Goal: Transaction & Acquisition: Purchase product/service

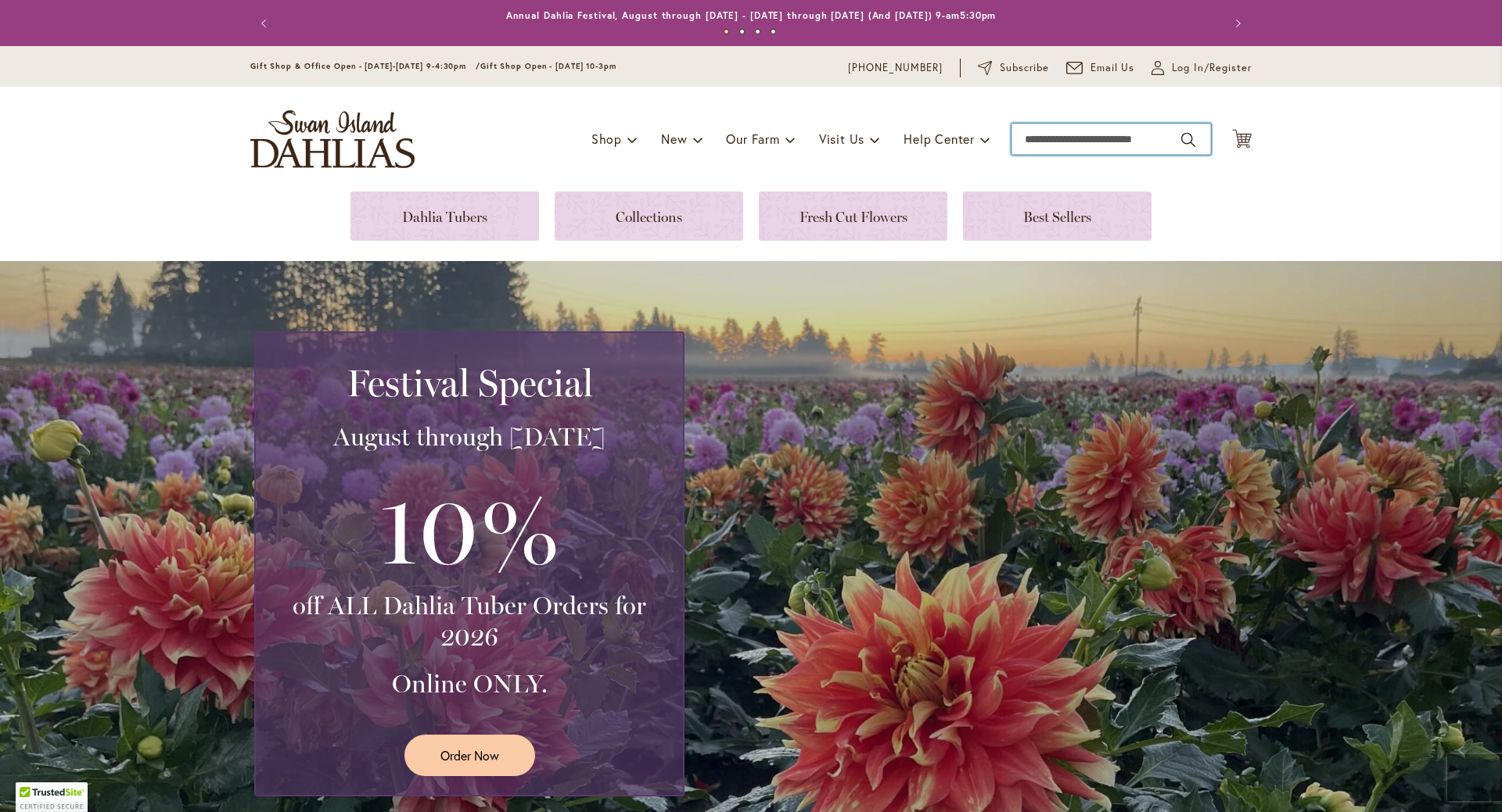
click at [1022, 142] on input "Search" at bounding box center [1111, 139] width 200 height 32
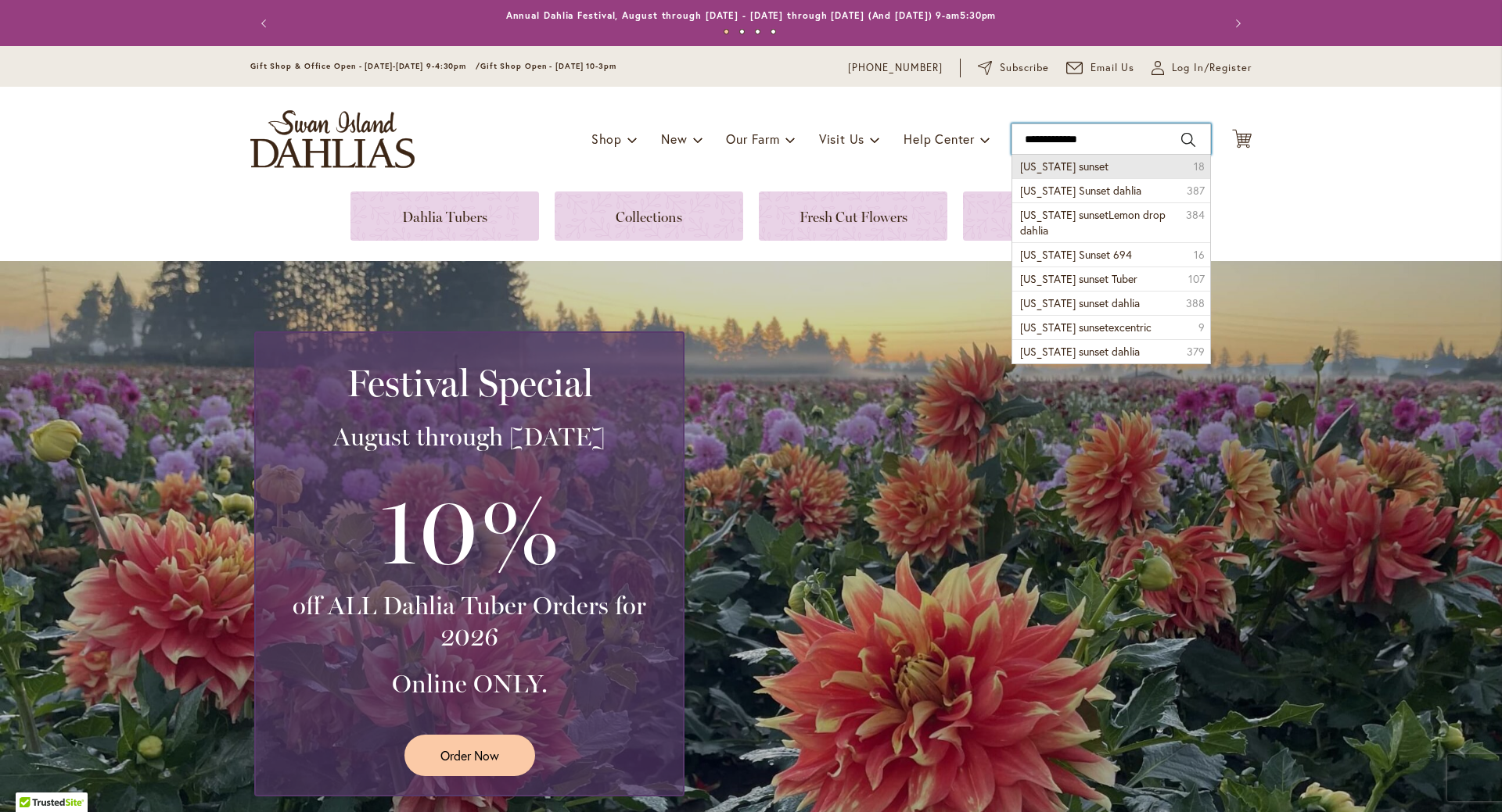
type input "**********"
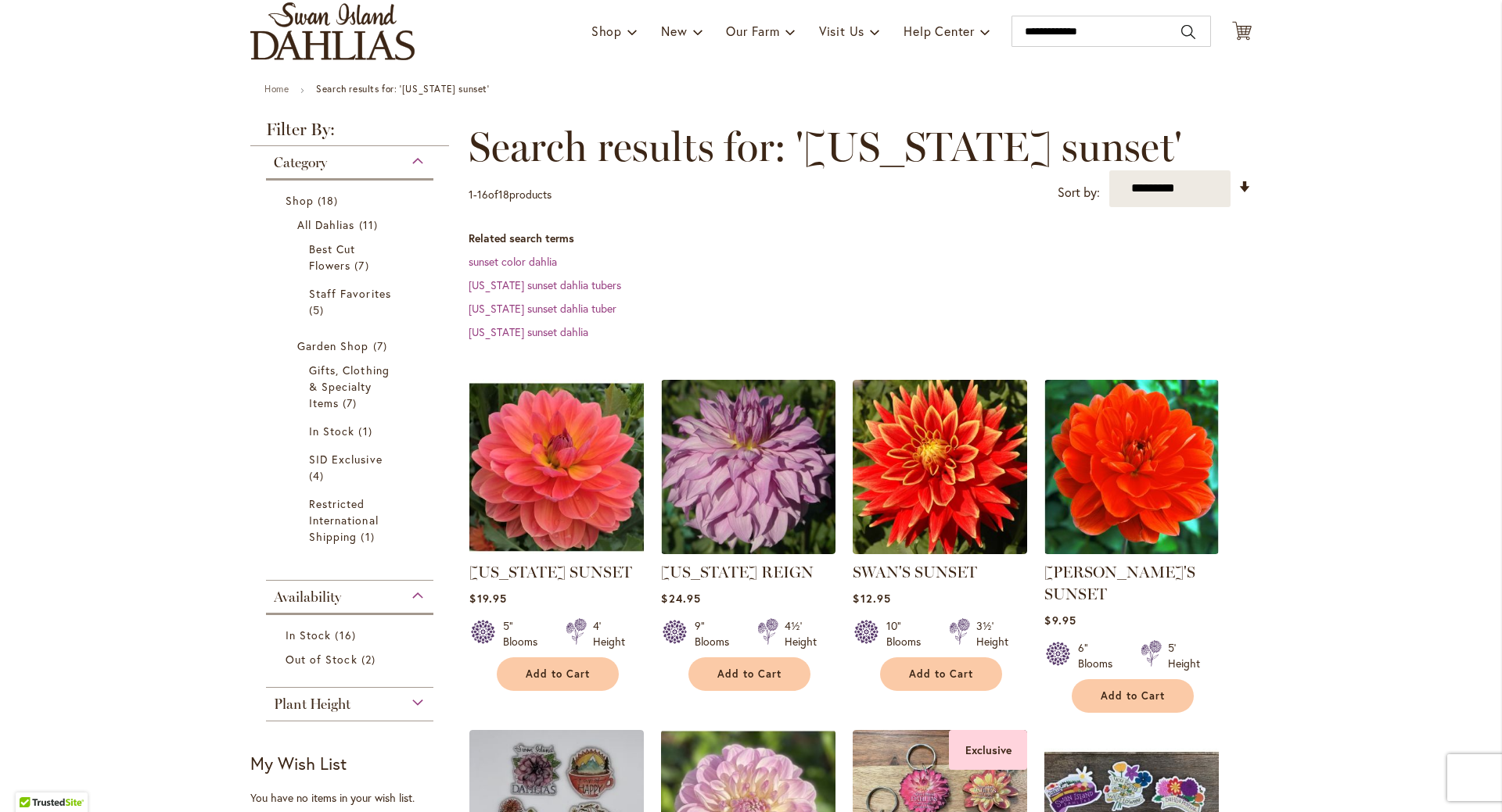
scroll to position [235, 0]
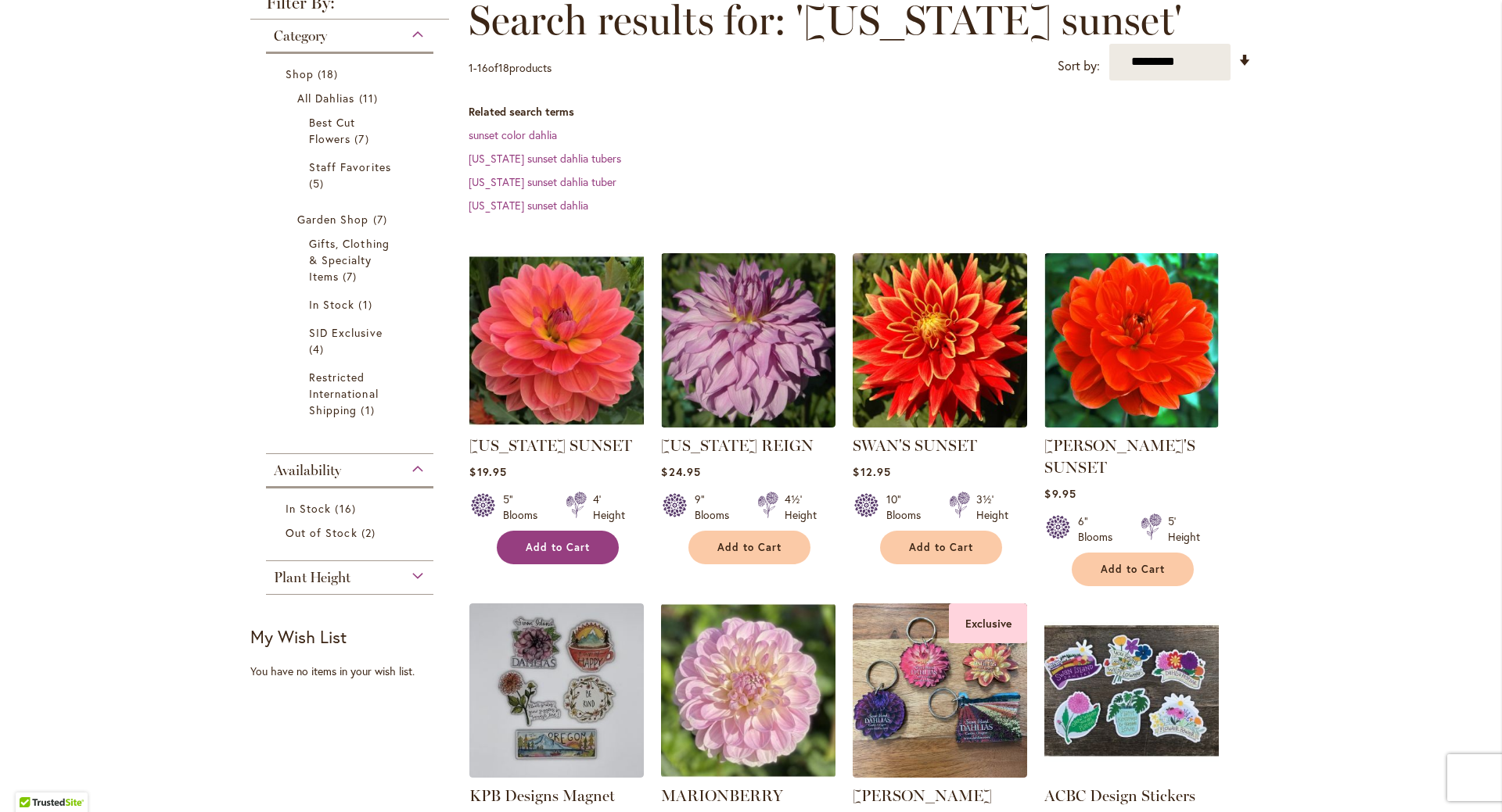
click at [586, 540] on button "Add to Cart" at bounding box center [557, 547] width 122 height 33
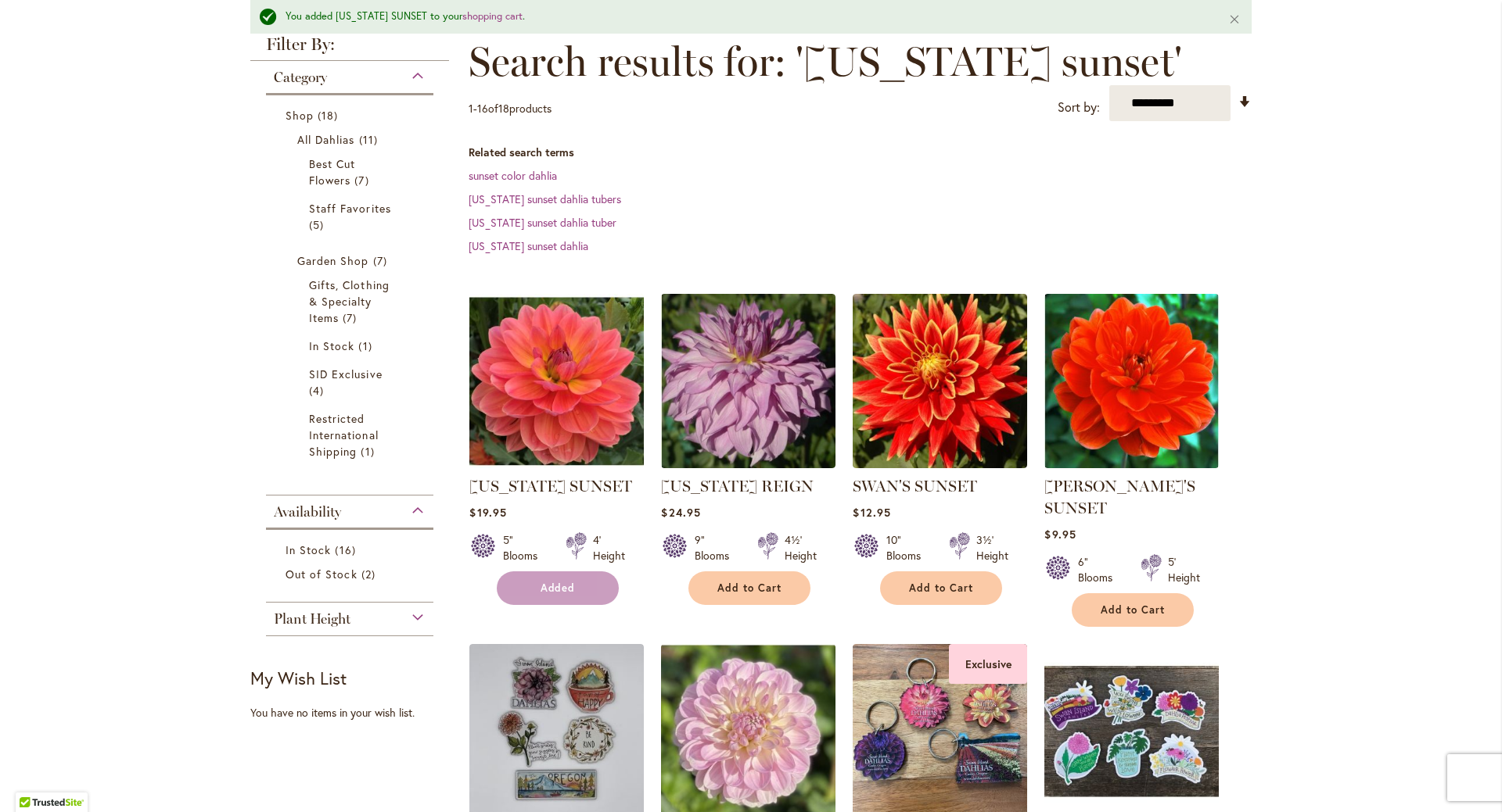
scroll to position [276, 0]
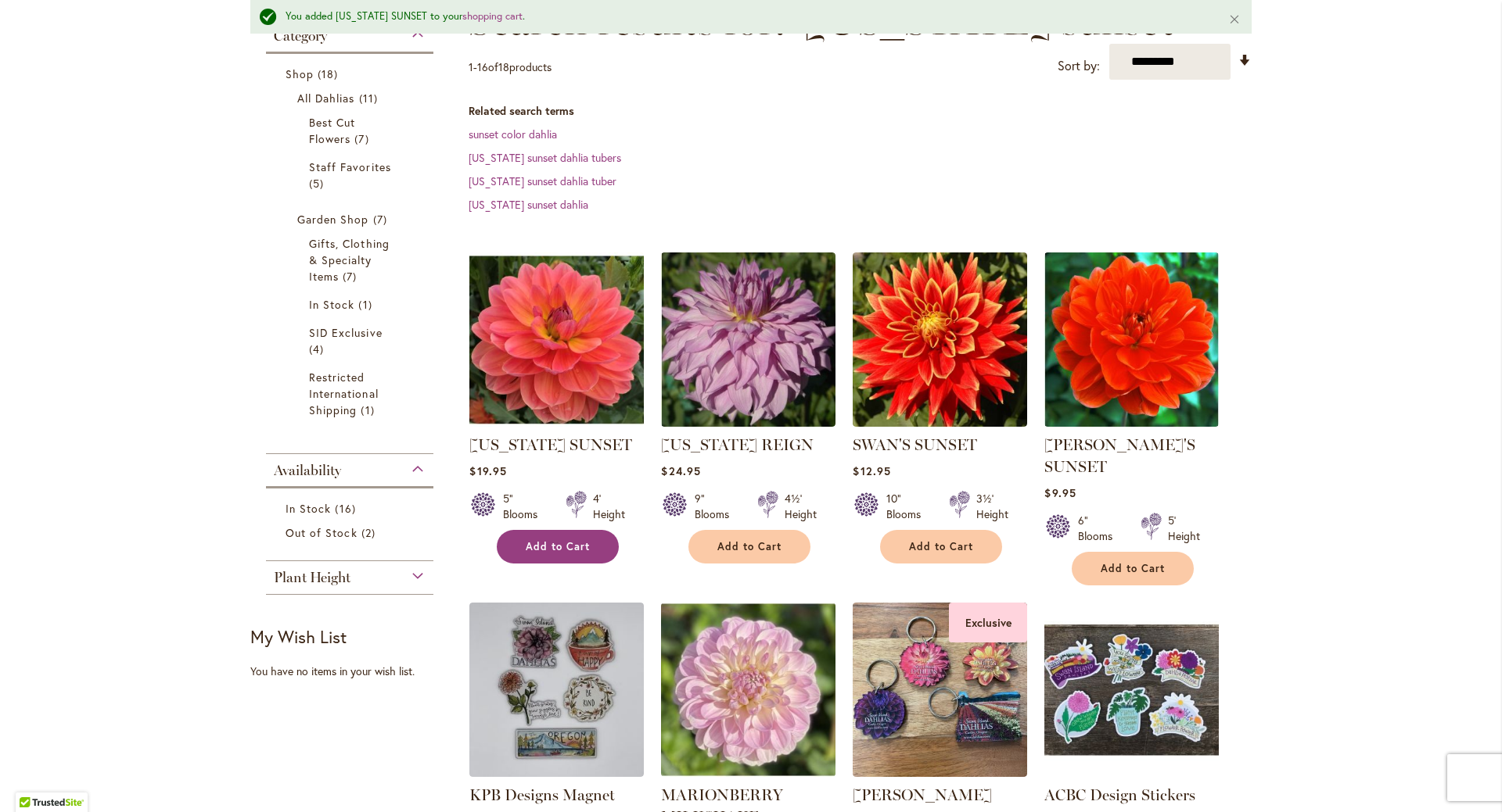
click at [587, 542] on button "Add to Cart" at bounding box center [557, 547] width 122 height 33
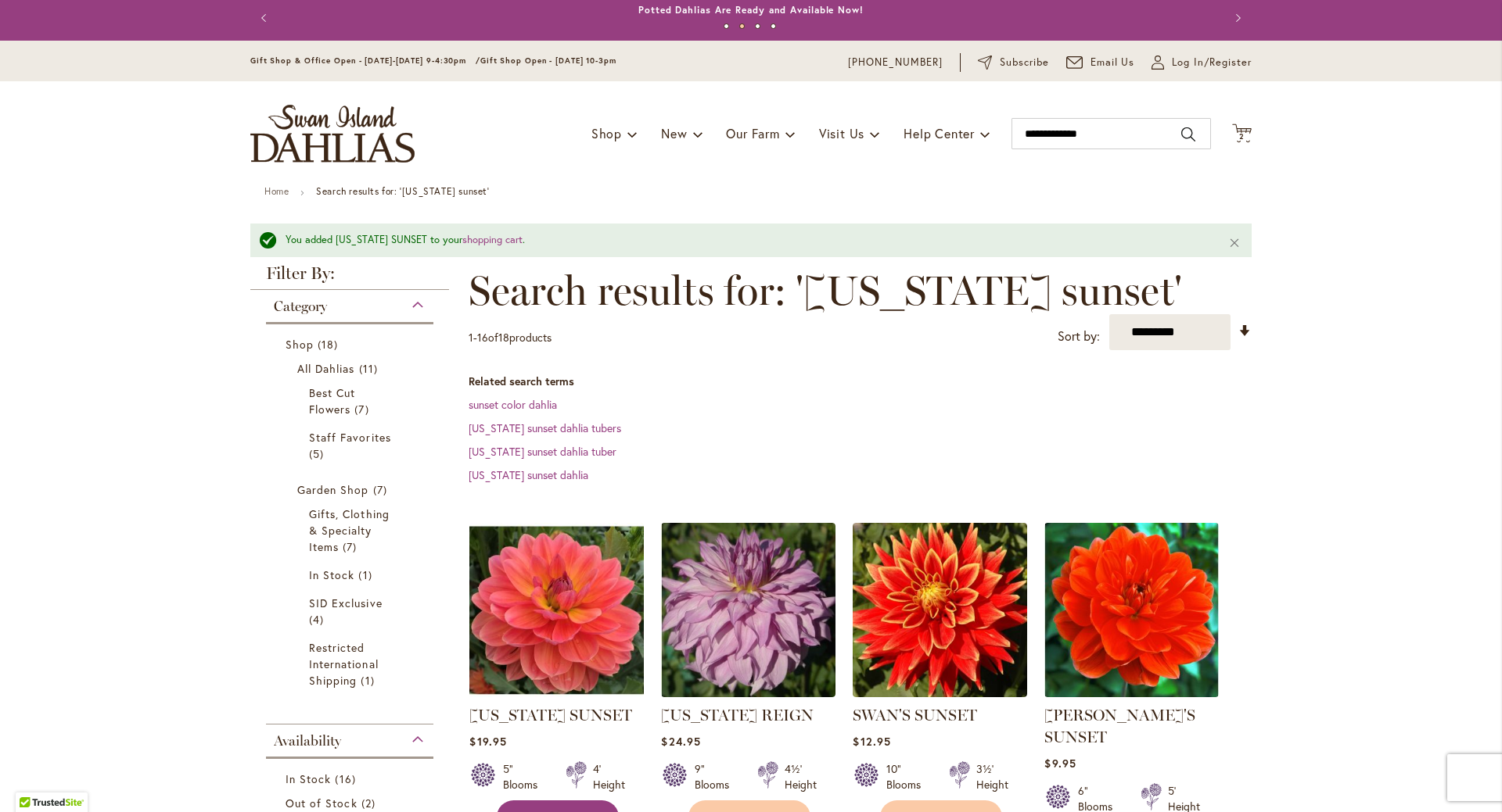
scroll to position [0, 0]
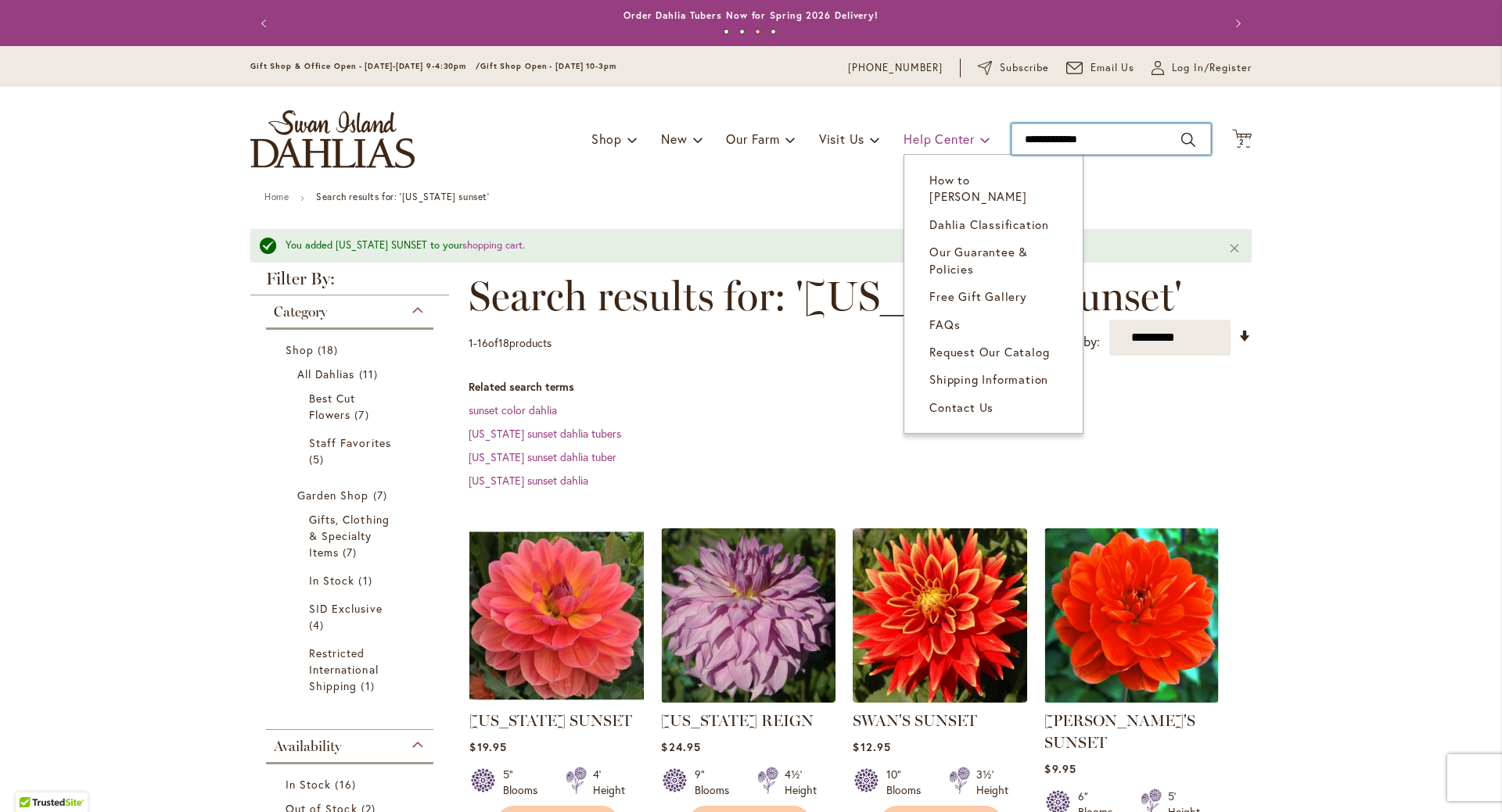
drag, startPoint x: 1095, startPoint y: 138, endPoint x: 934, endPoint y: 127, distance: 161.4
click at [940, 126] on div "Toggle Nav Shop Dahlia Tubers Collections Fresh Cut Dahlias Gardening Supplies …" at bounding box center [751, 139] width 1032 height 105
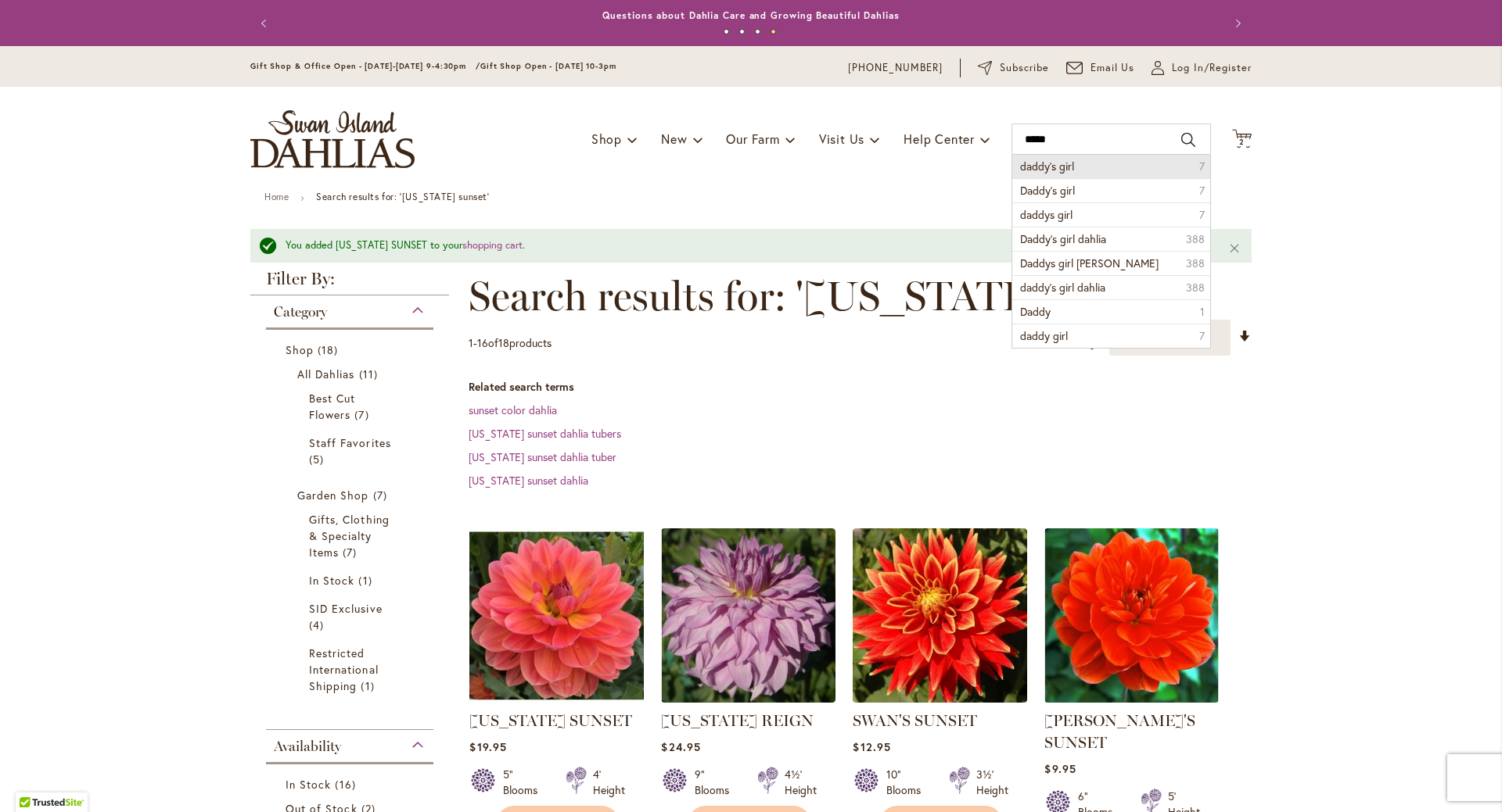
click at [1037, 172] on span "daddy's girl" at bounding box center [1047, 166] width 54 height 15
type input "**********"
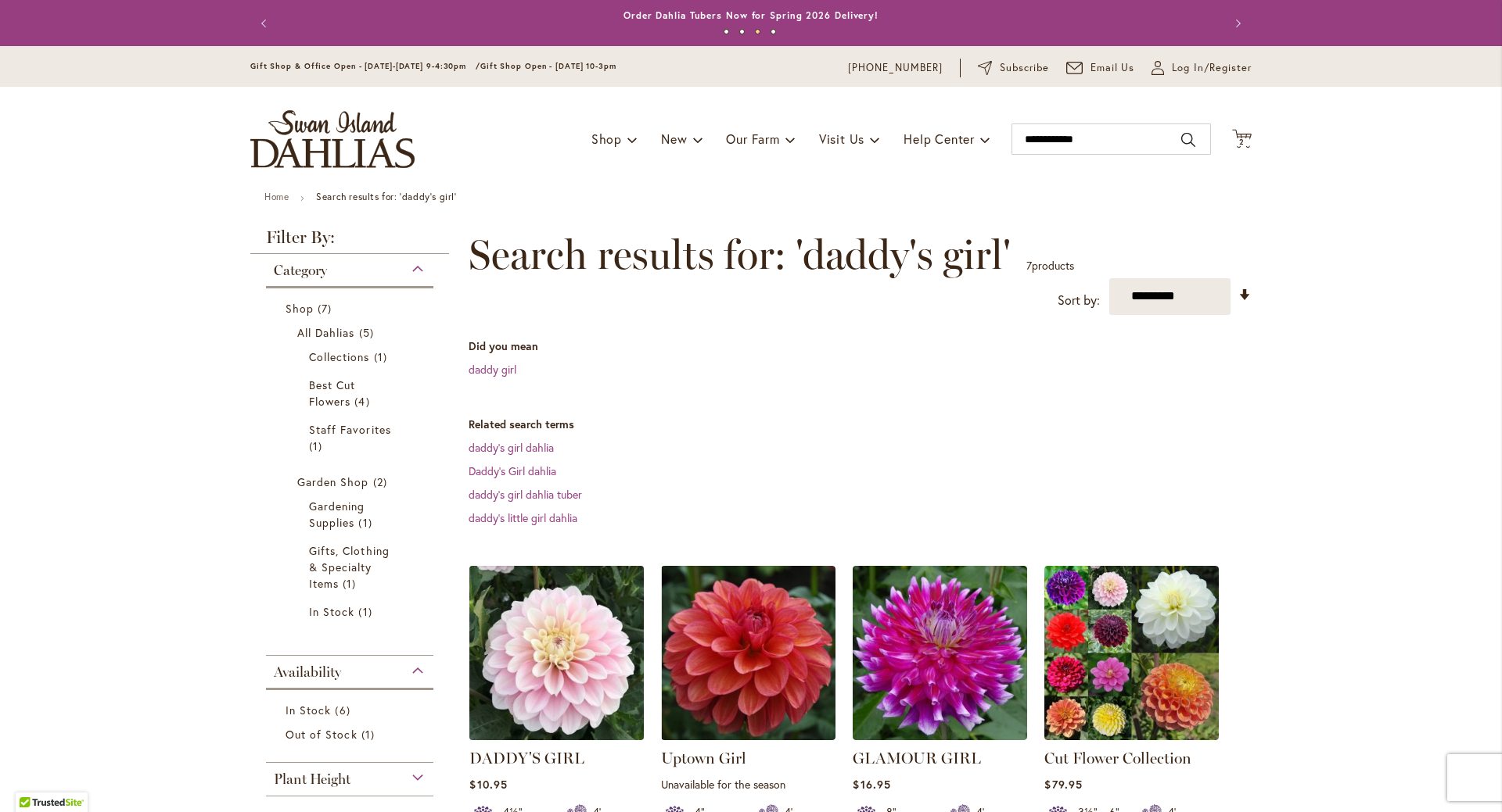
click at [578, 686] on img at bounding box center [556, 653] width 183 height 183
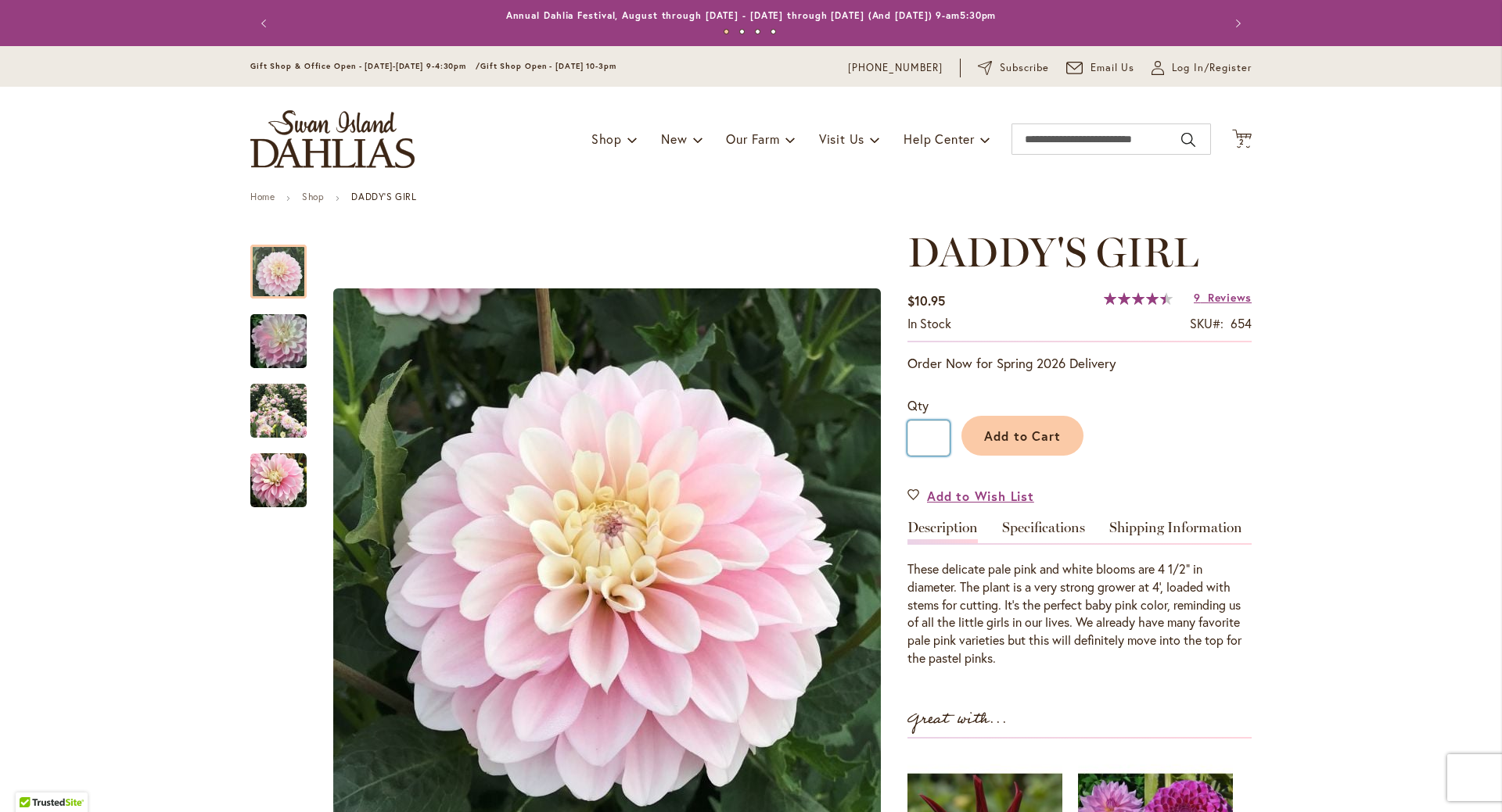
drag, startPoint x: 931, startPoint y: 435, endPoint x: 905, endPoint y: 436, distance: 26.0
click at [907, 436] on input "*" at bounding box center [928, 438] width 42 height 35
type input "*"
click at [1024, 444] on button "Add to Cart" at bounding box center [1022, 436] width 122 height 40
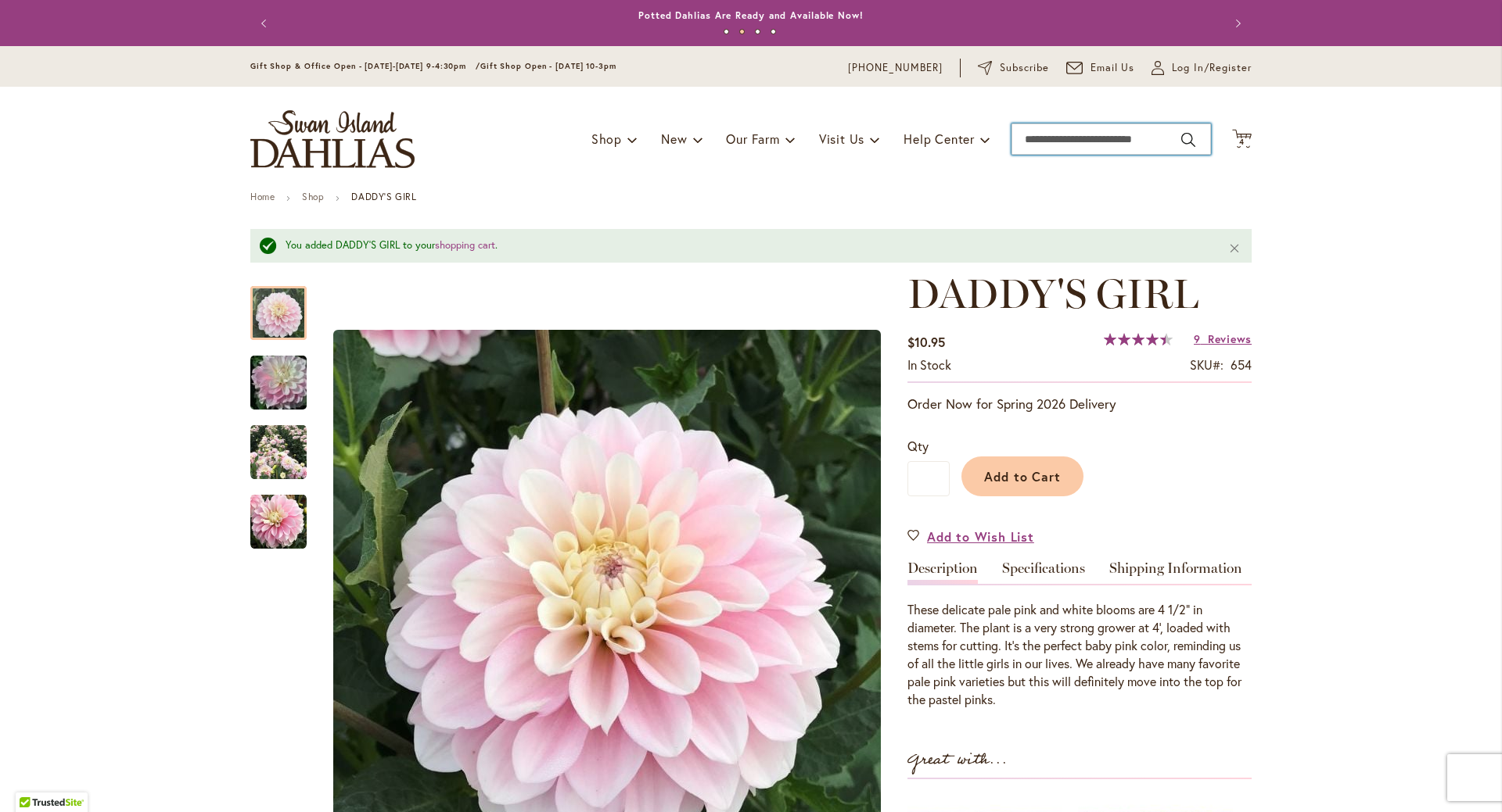
click at [1128, 138] on input "Search" at bounding box center [1111, 139] width 200 height 32
type input "*******"
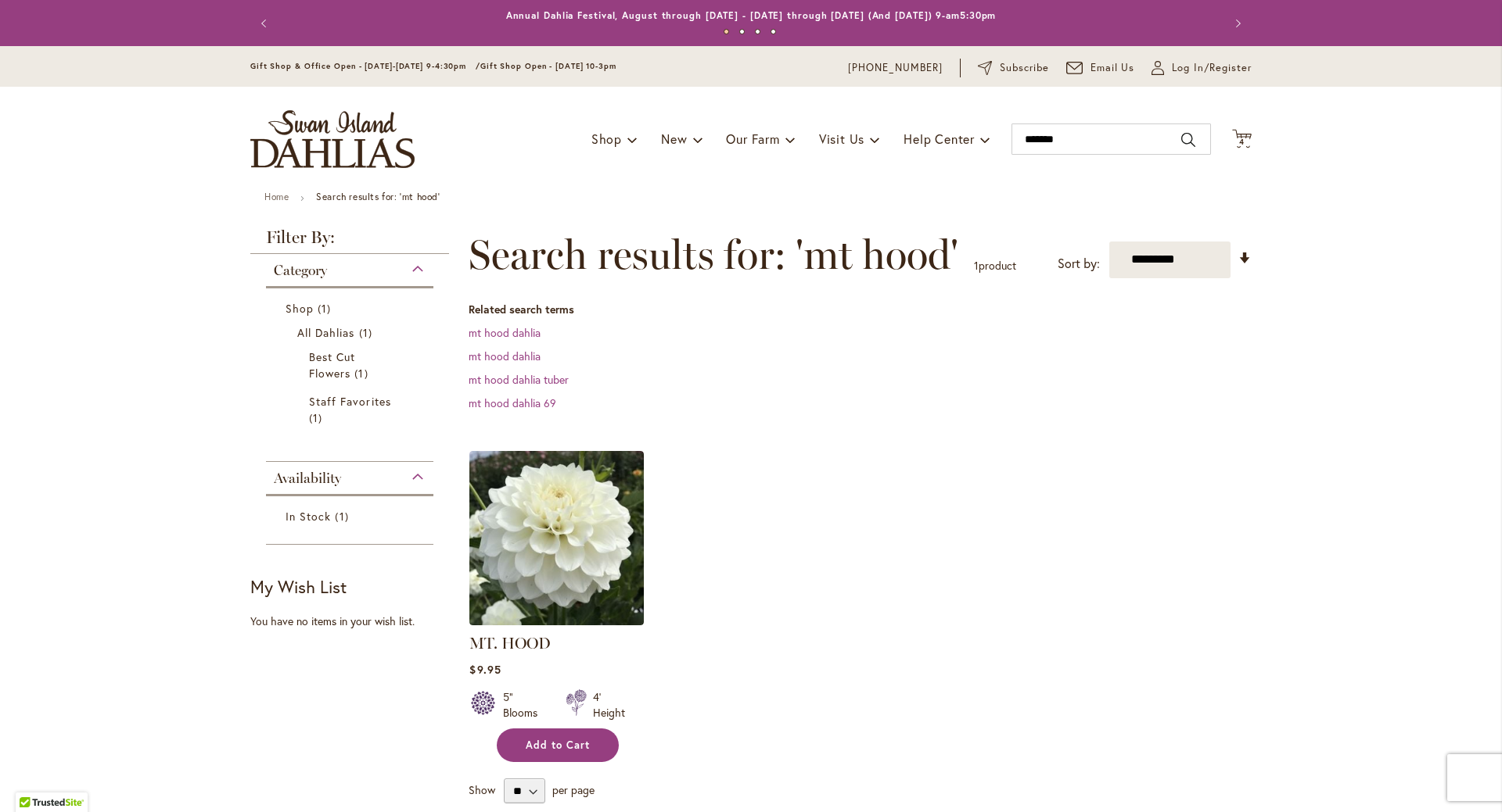
click at [537, 743] on span "Add to Cart" at bounding box center [557, 745] width 64 height 13
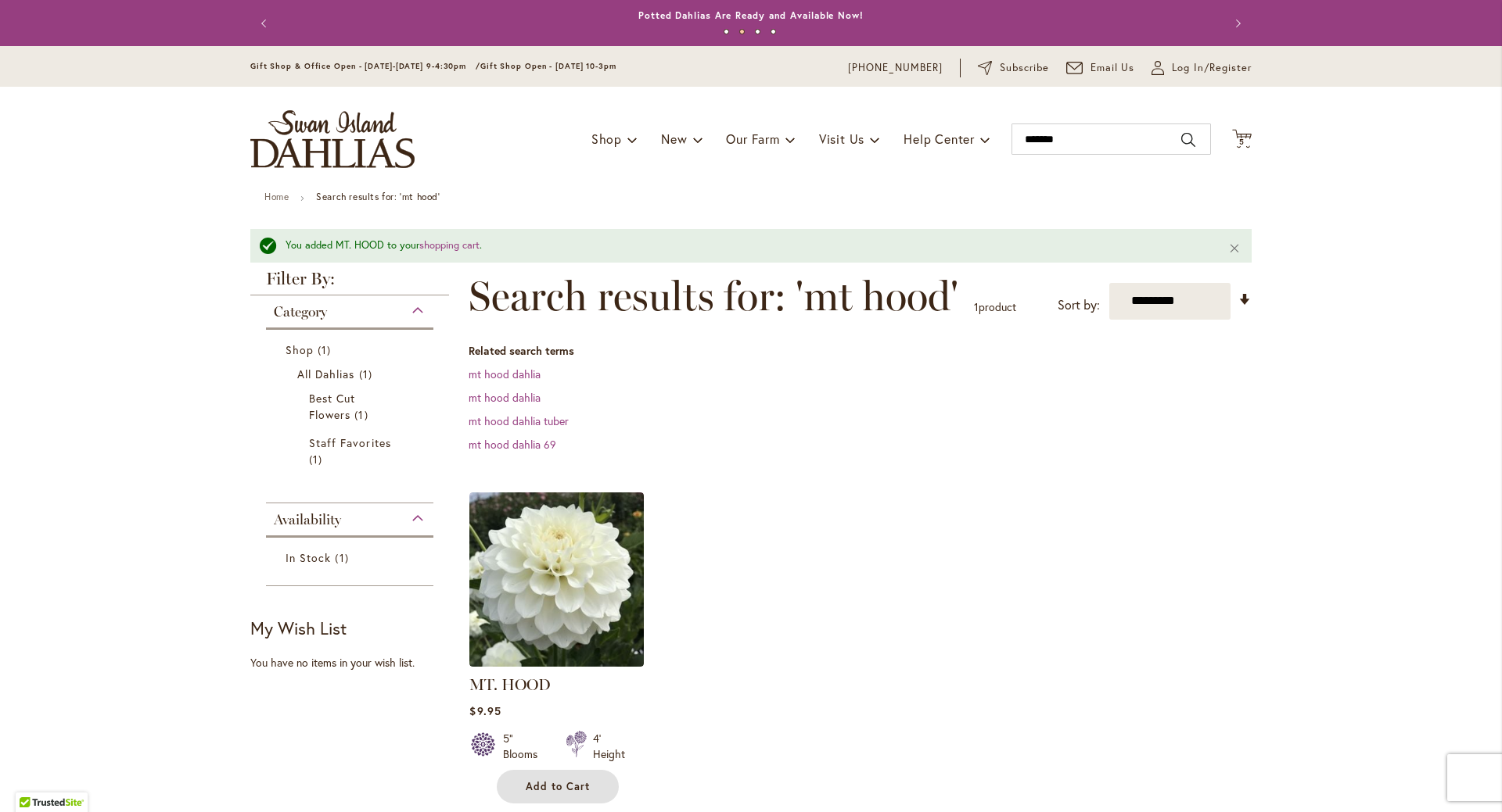
click at [561, 788] on span "Add to Cart" at bounding box center [557, 787] width 64 height 13
click at [1241, 145] on span "6 6 items" at bounding box center [1242, 142] width 16 height 8
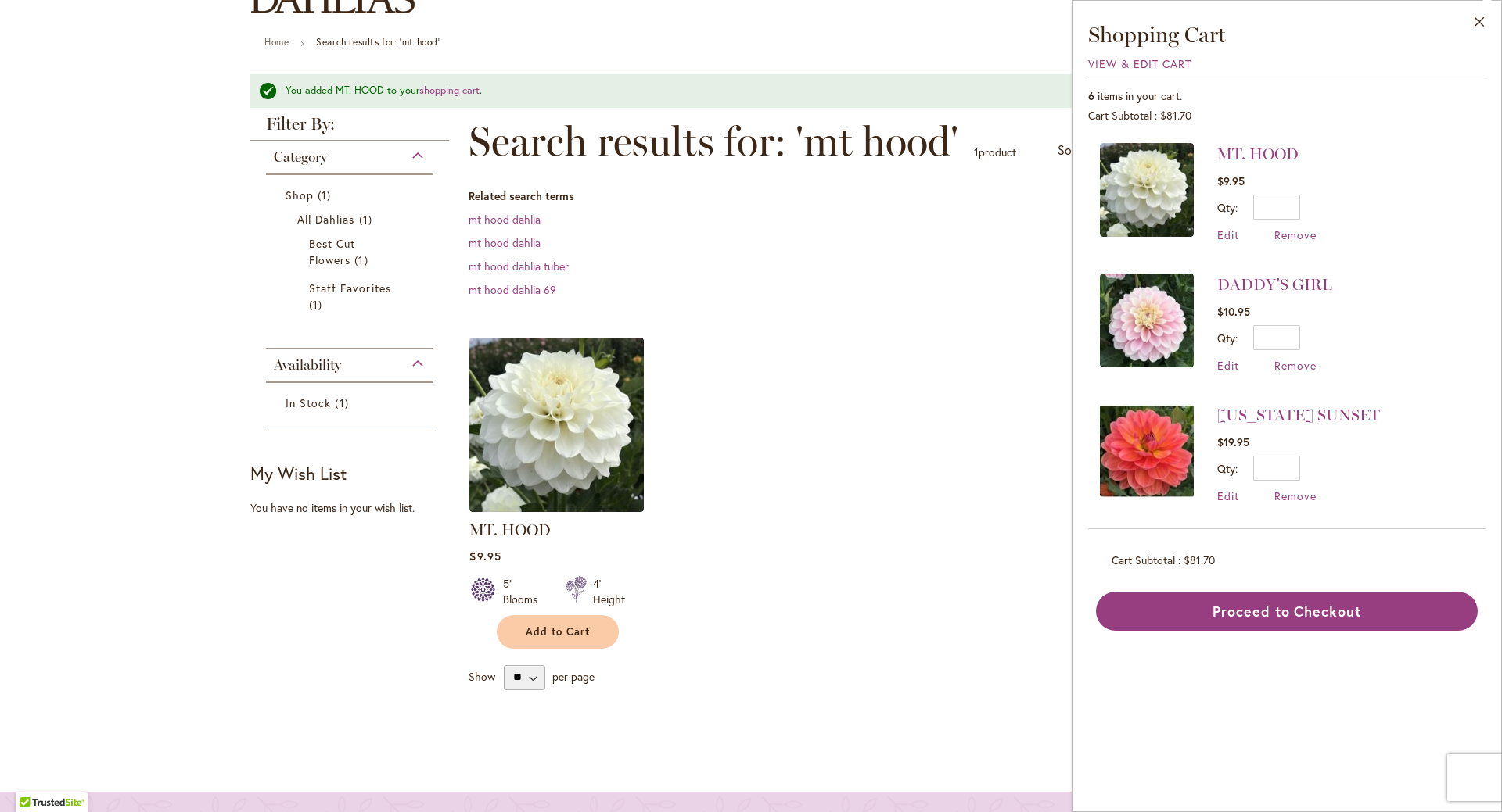
scroll to position [157, 0]
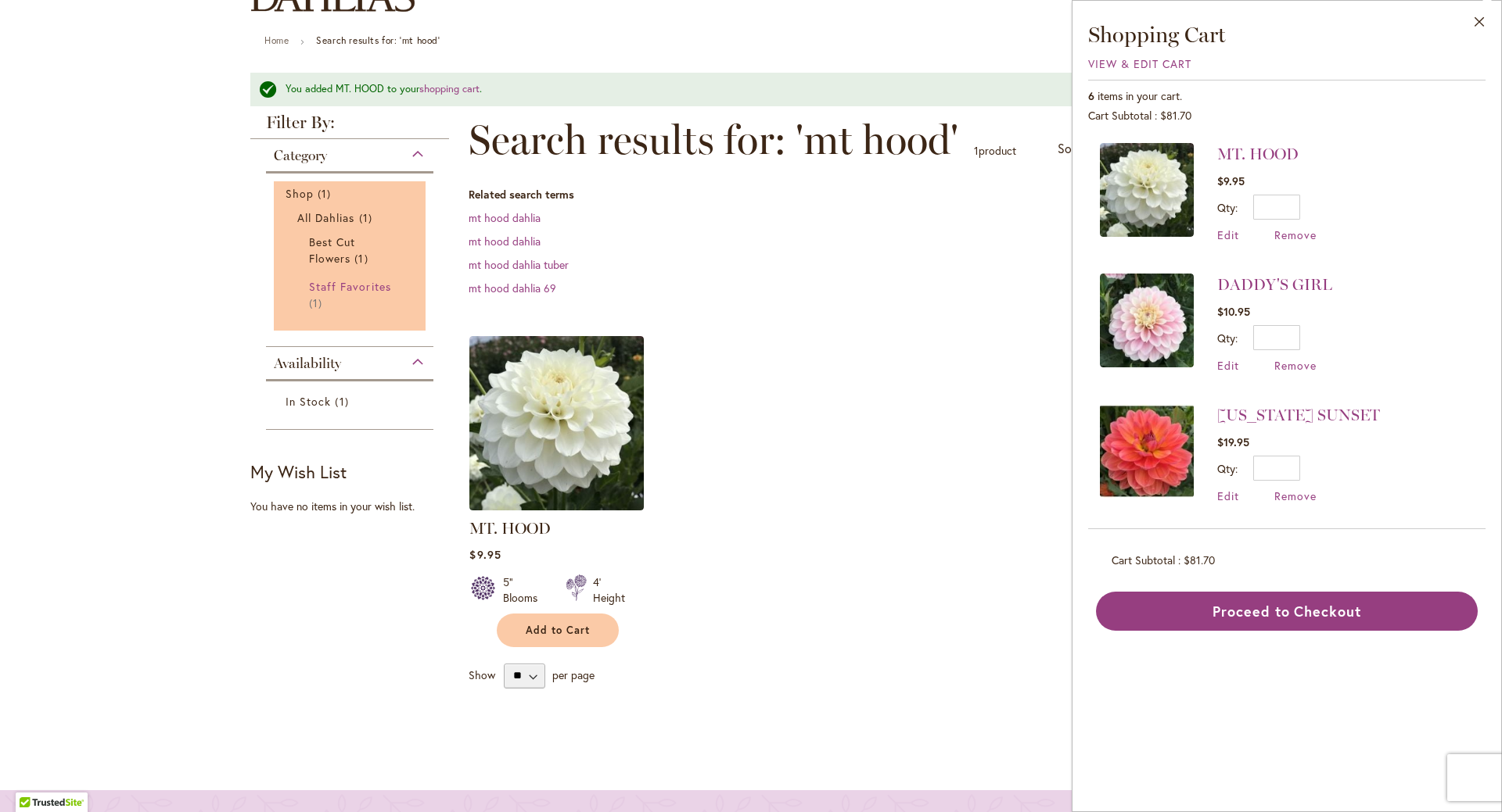
click at [315, 295] on span "1 item" at bounding box center [318, 302] width 18 height 17
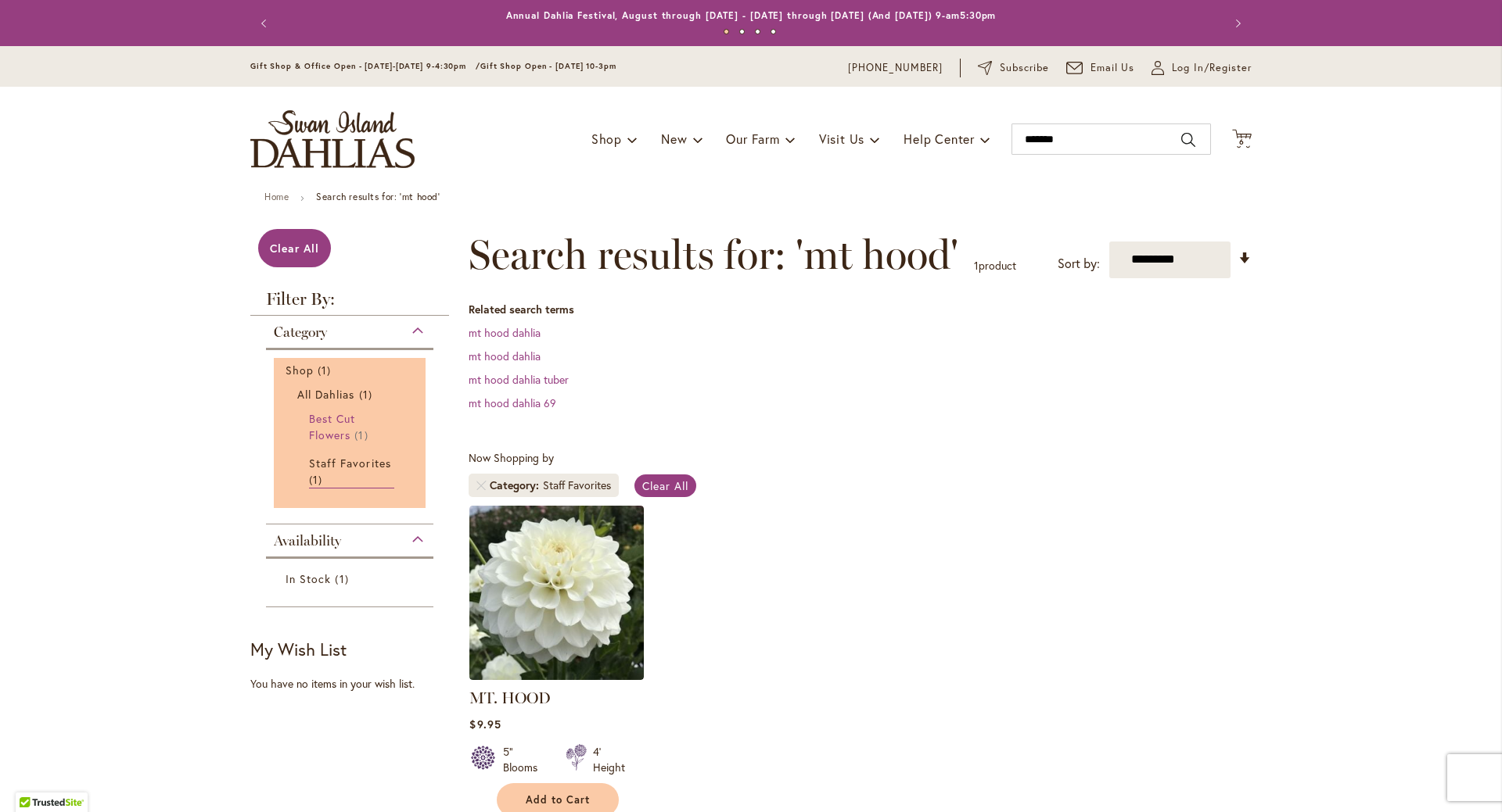
click at [318, 419] on span "Best Cut Flowers" at bounding box center [332, 427] width 46 height 32
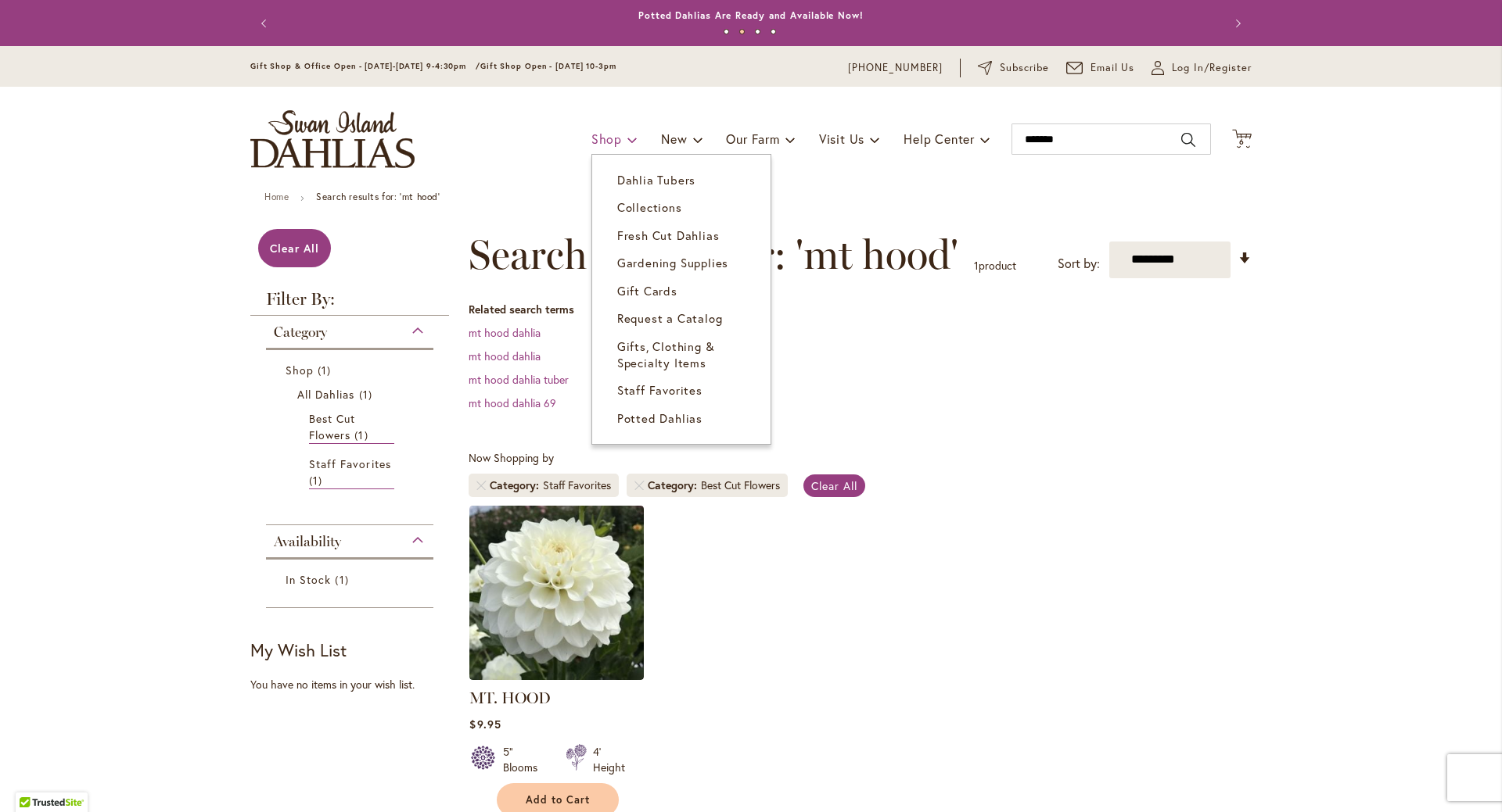
click at [615, 143] on link "Shop" at bounding box center [614, 139] width 46 height 30
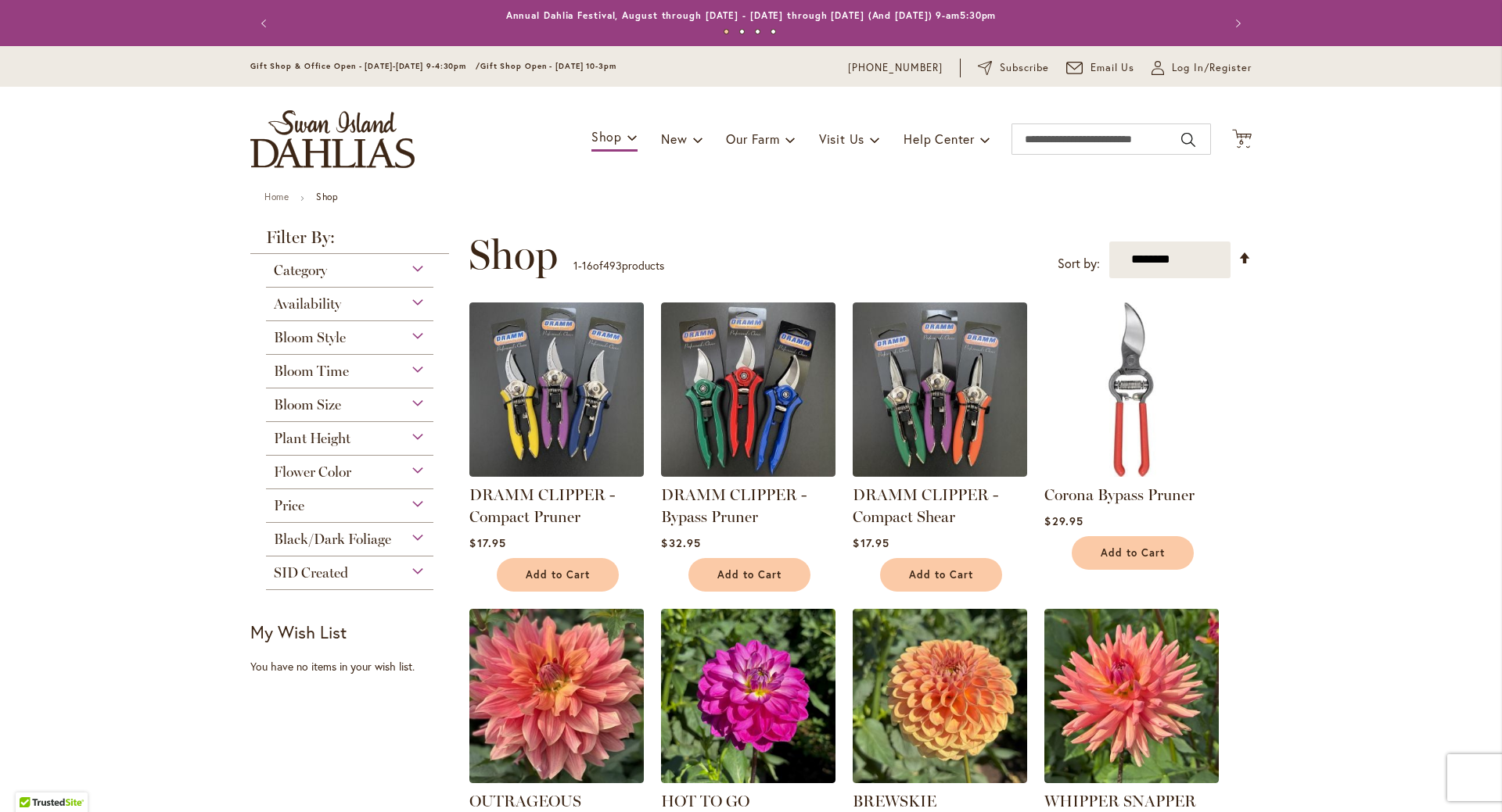
click at [404, 540] on div "Black/Dark Foliage" at bounding box center [349, 535] width 167 height 25
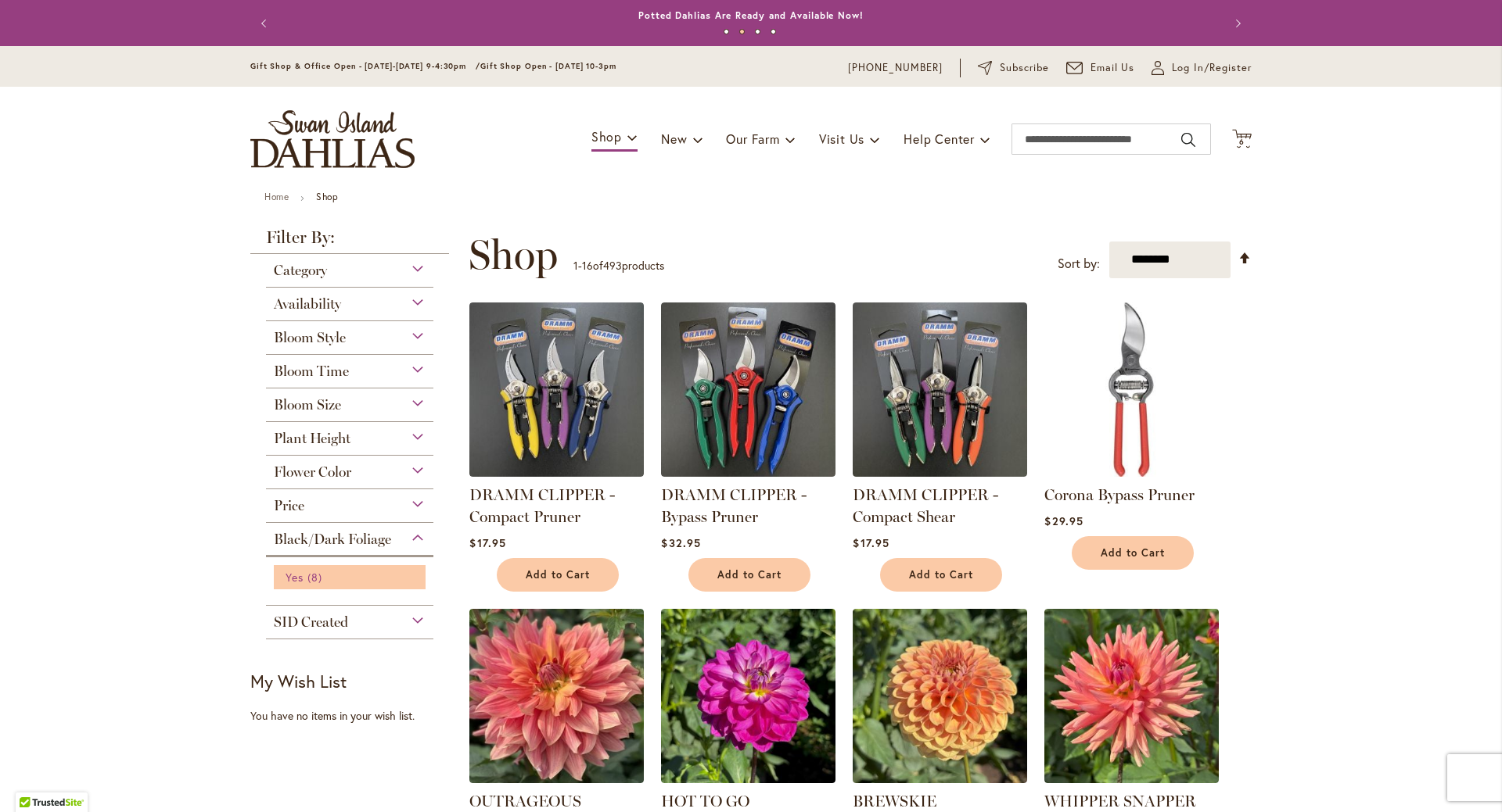
click at [286, 578] on span "Yes" at bounding box center [294, 577] width 18 height 15
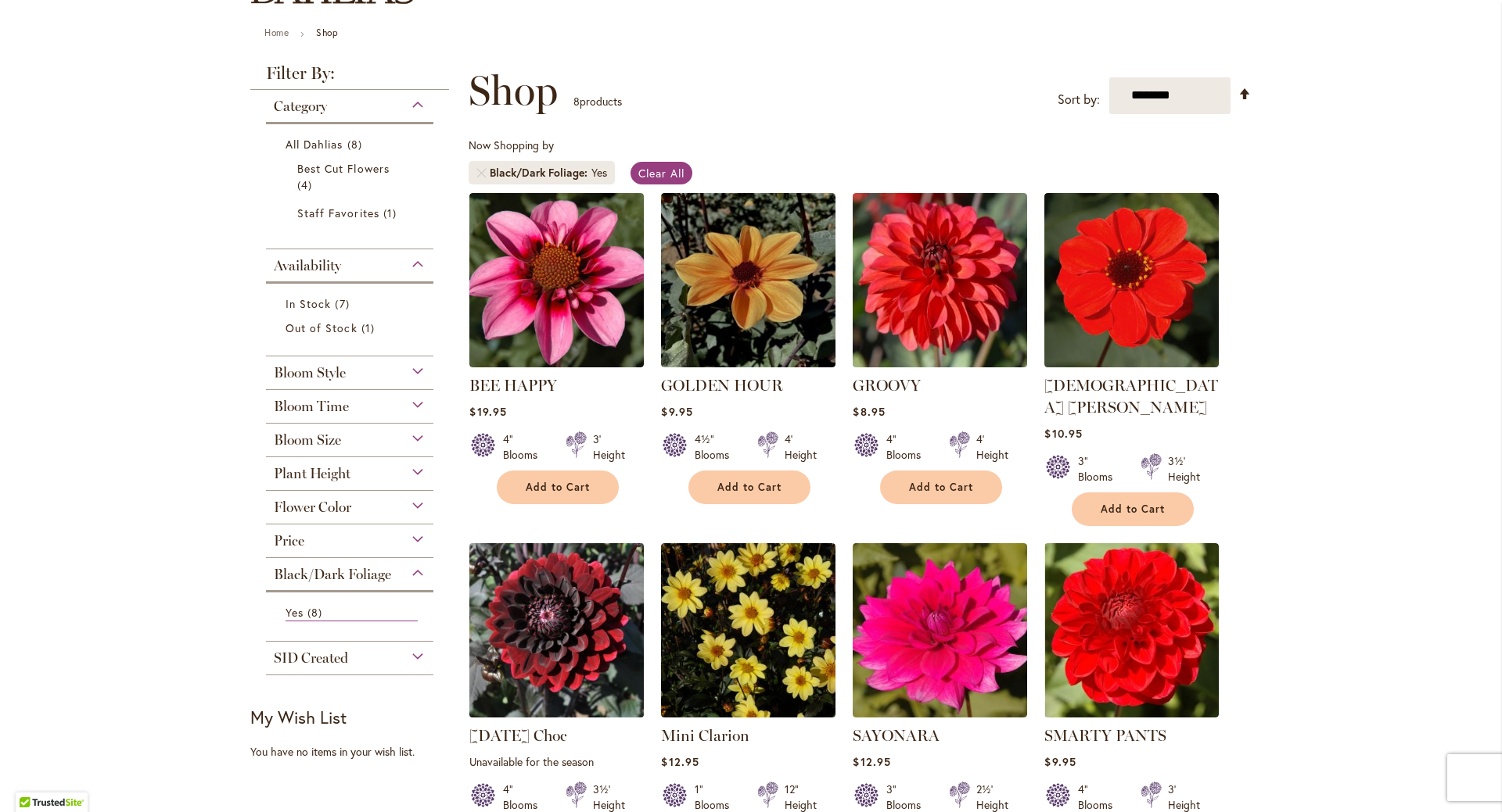
scroll to position [235, 0]
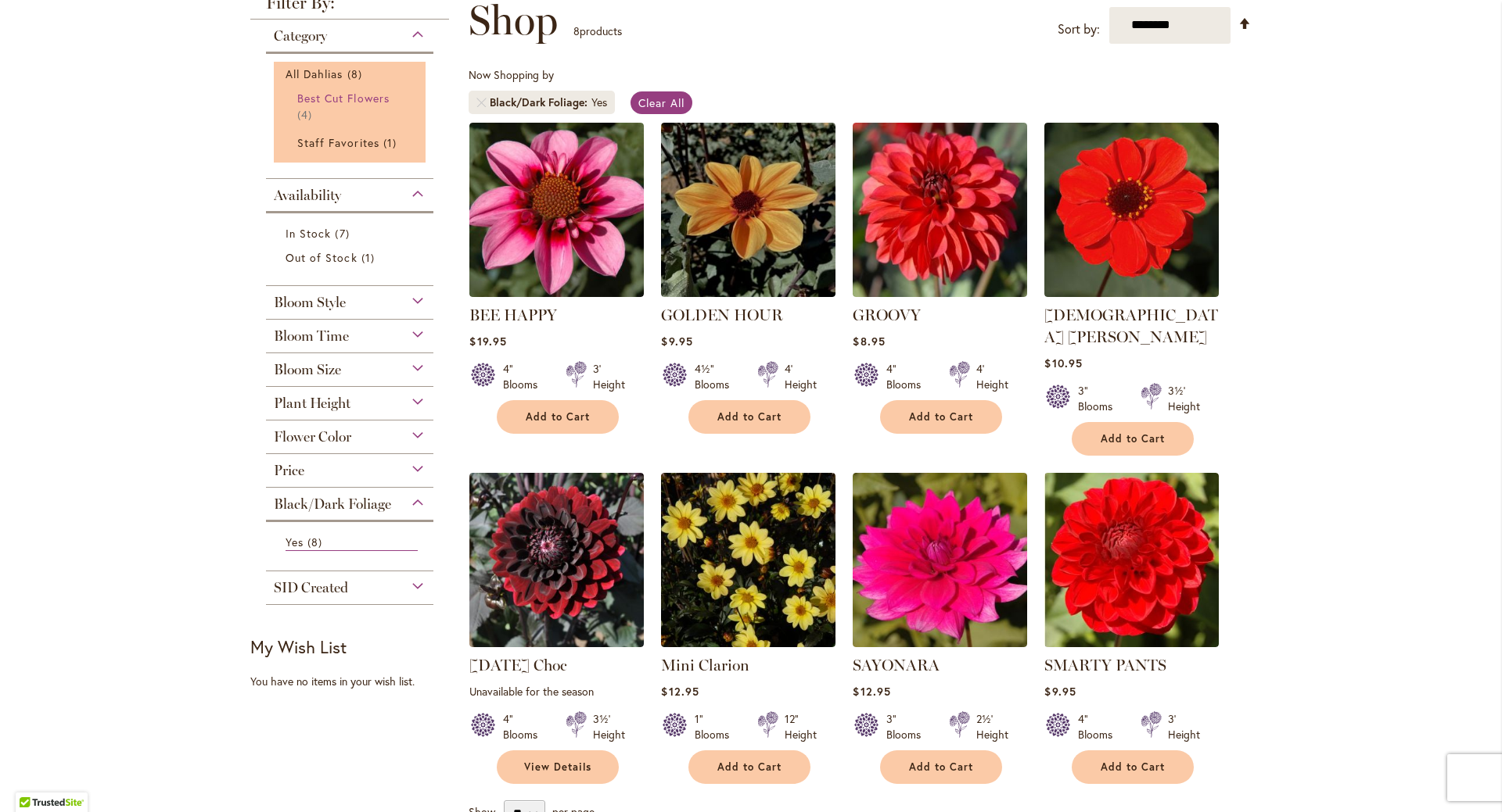
click at [303, 106] on span "4 items" at bounding box center [306, 114] width 18 height 17
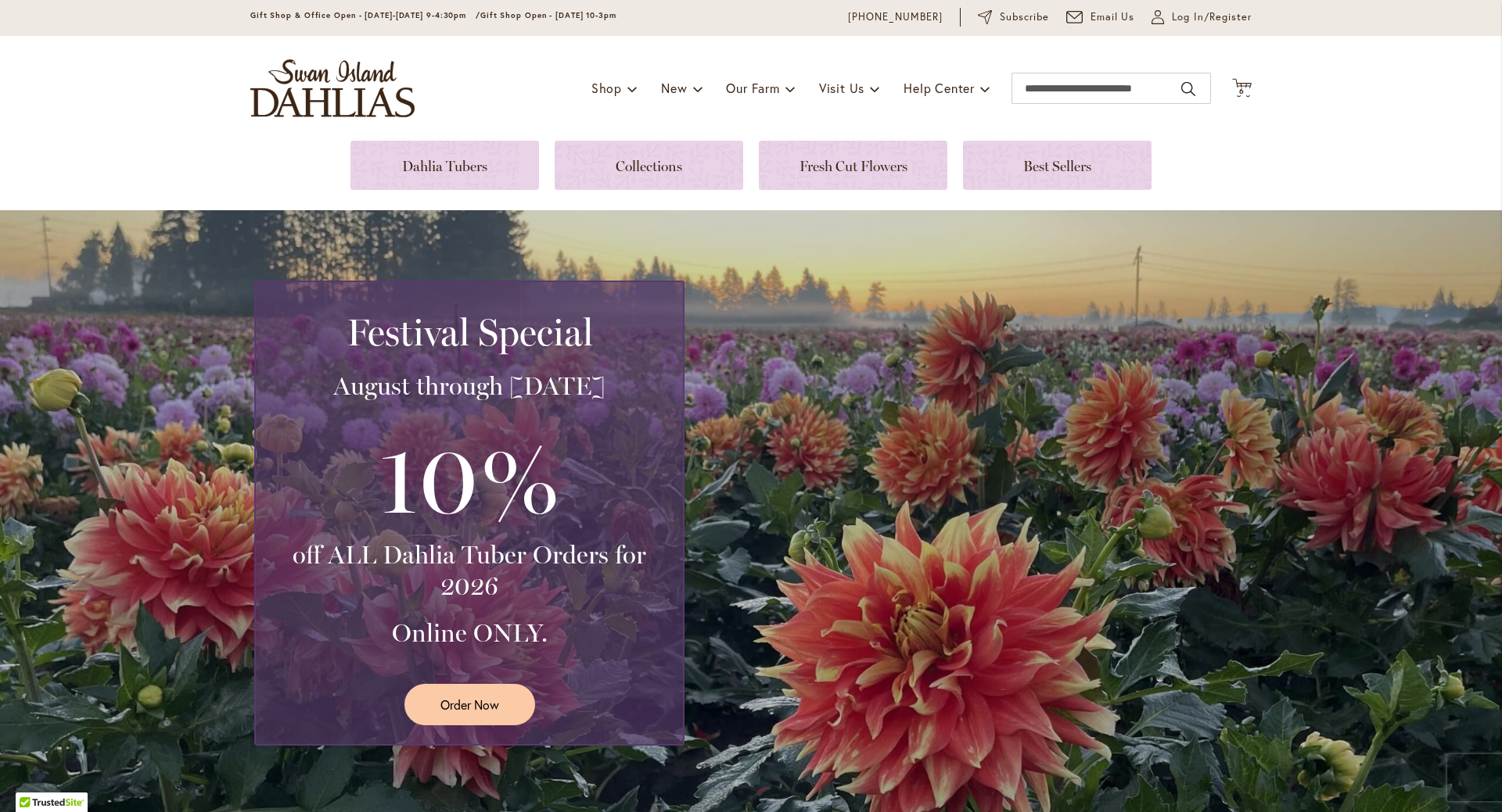
scroll to position [78, 0]
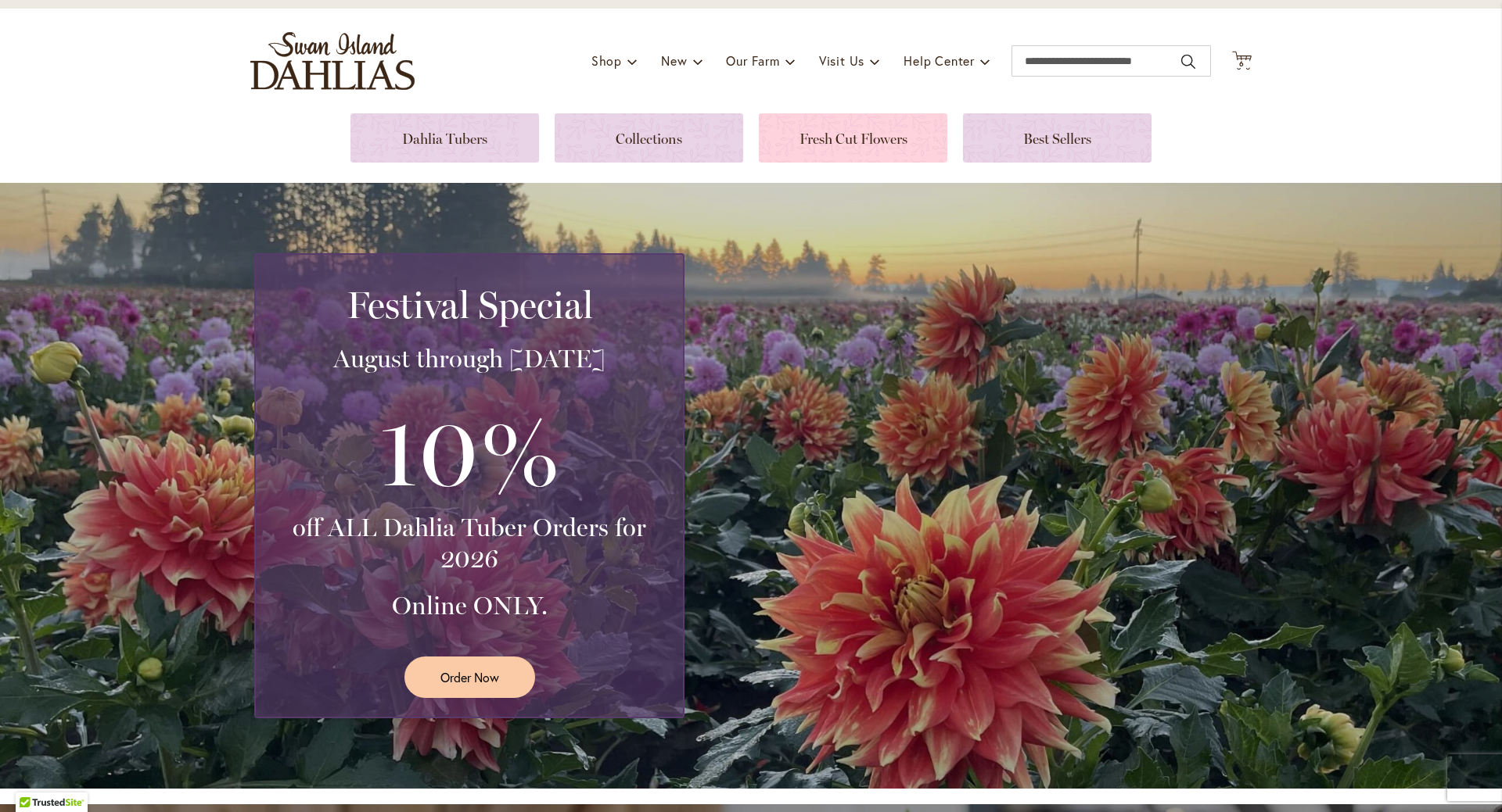
click at [799, 142] on link at bounding box center [853, 138] width 188 height 49
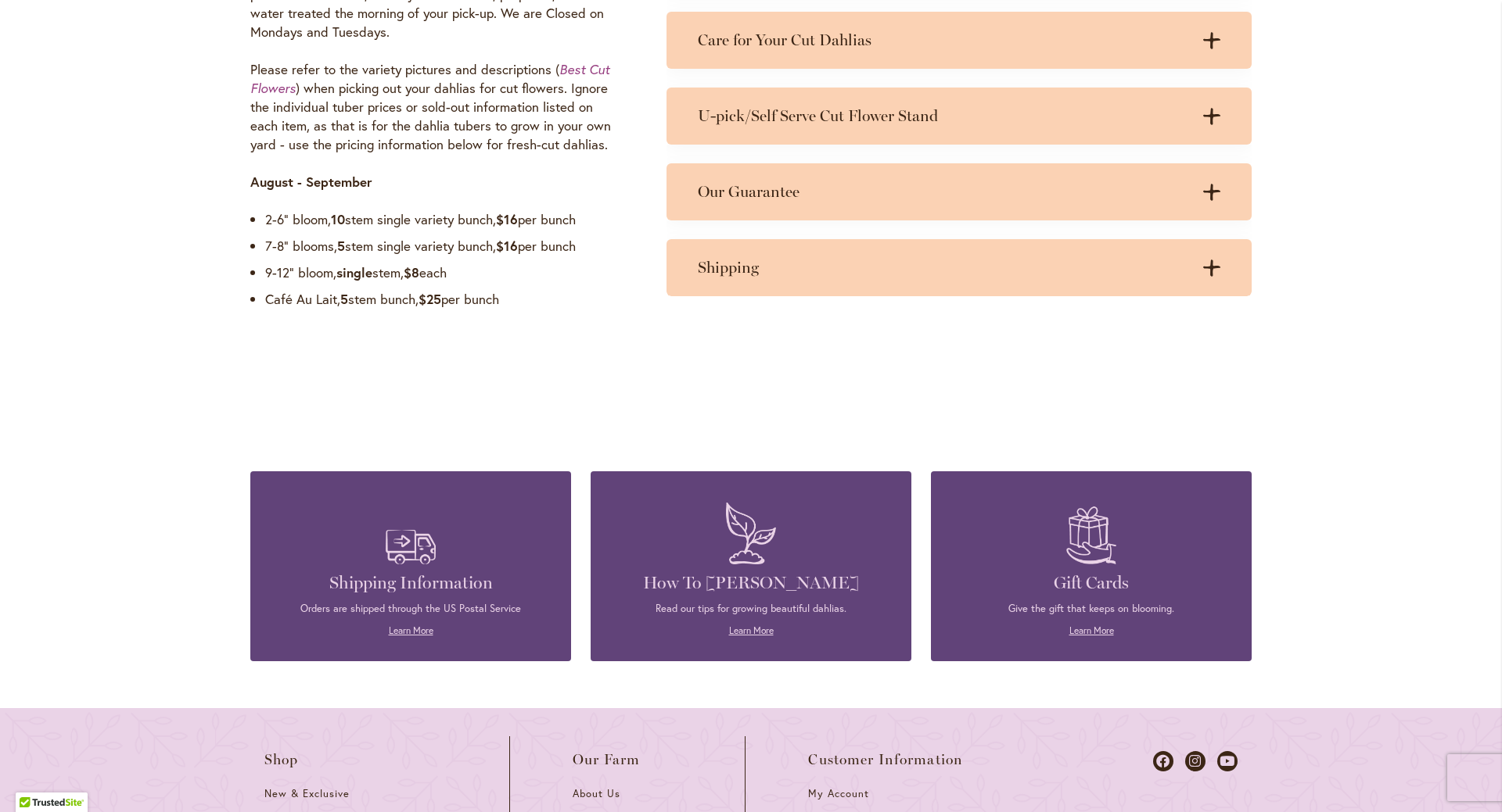
scroll to position [1408, 0]
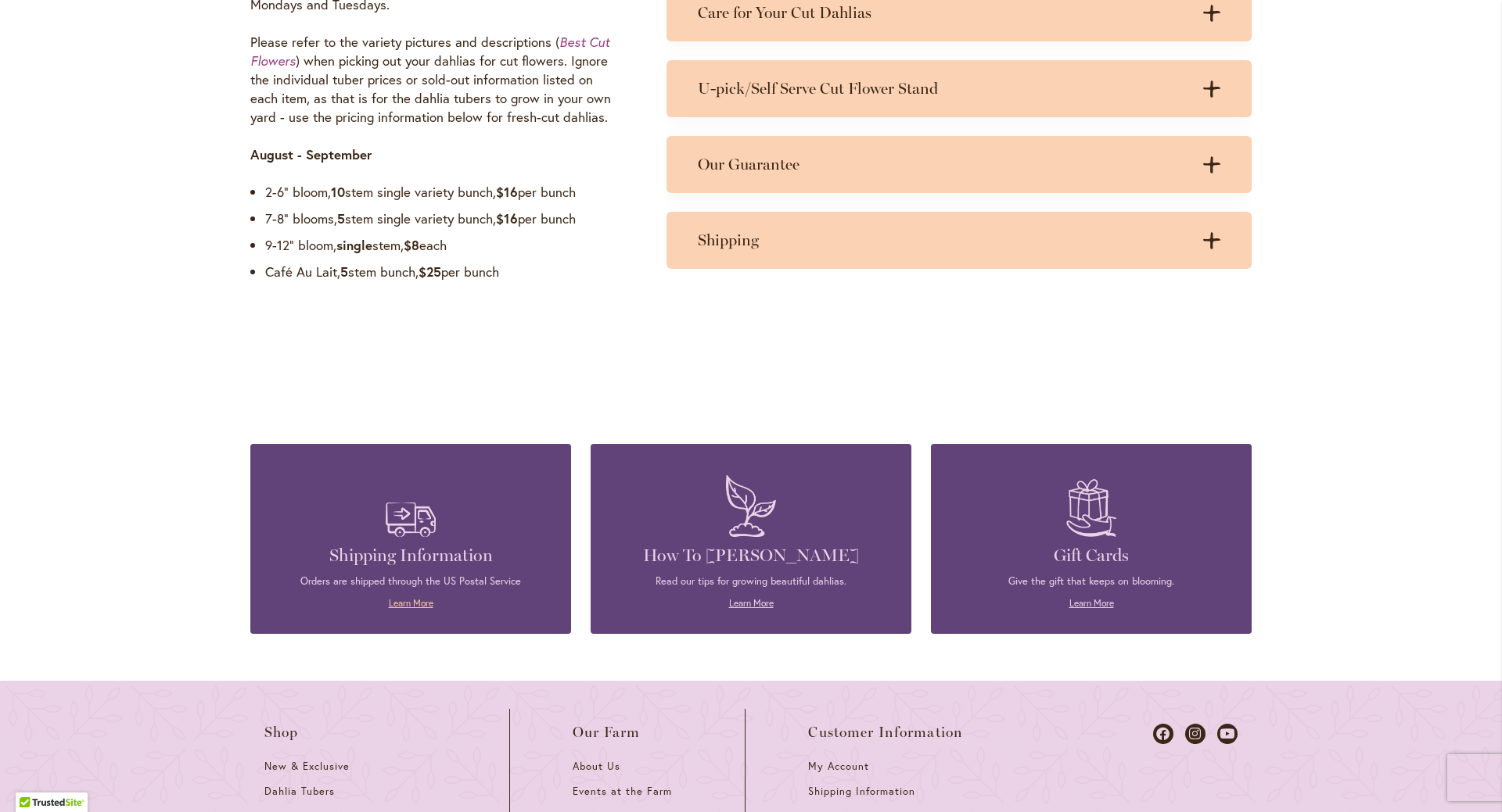
click at [411, 606] on link "Learn More" at bounding box center [411, 603] width 45 height 11
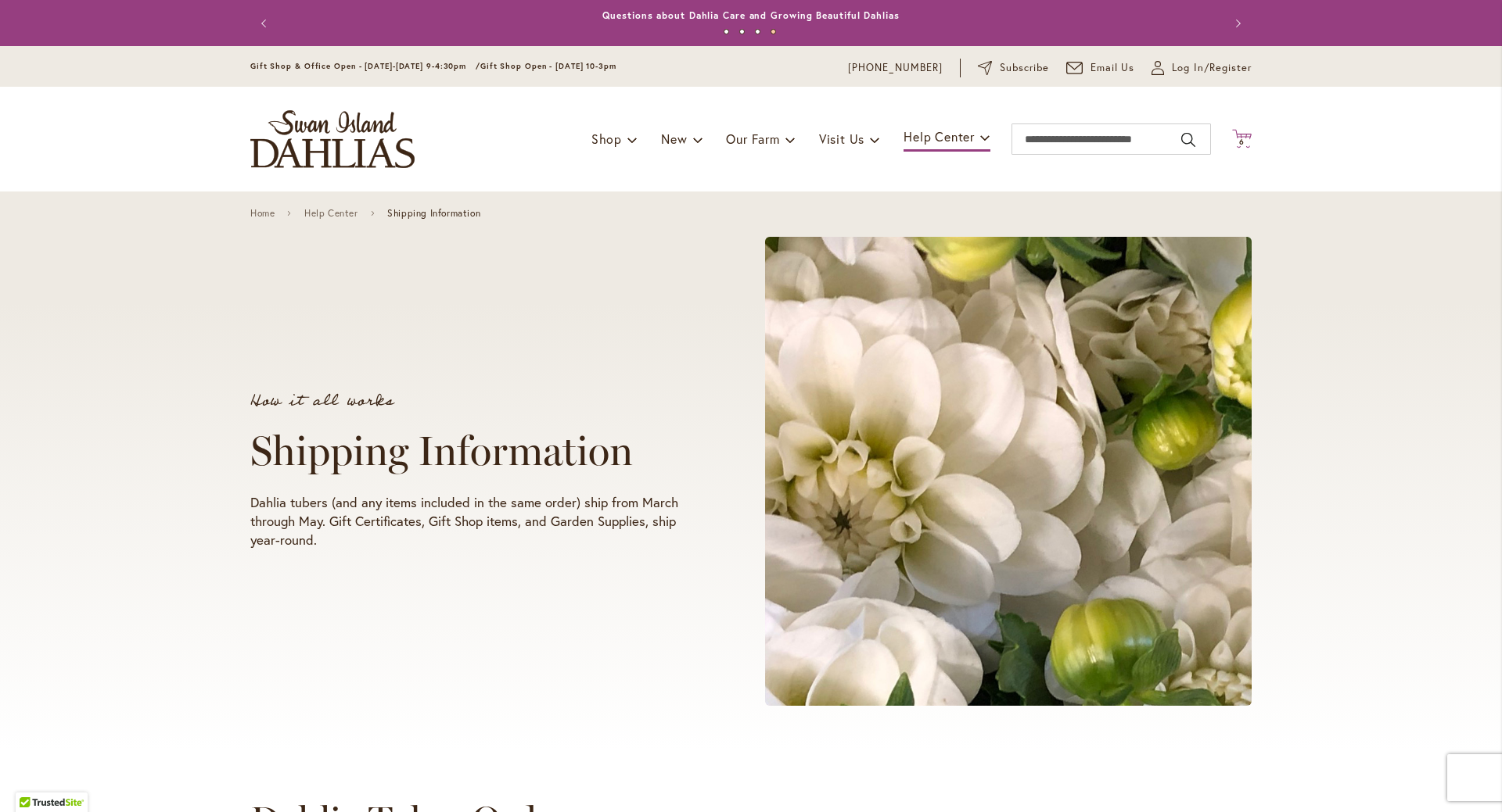
click at [1234, 142] on span "6 6 items" at bounding box center [1242, 142] width 16 height 8
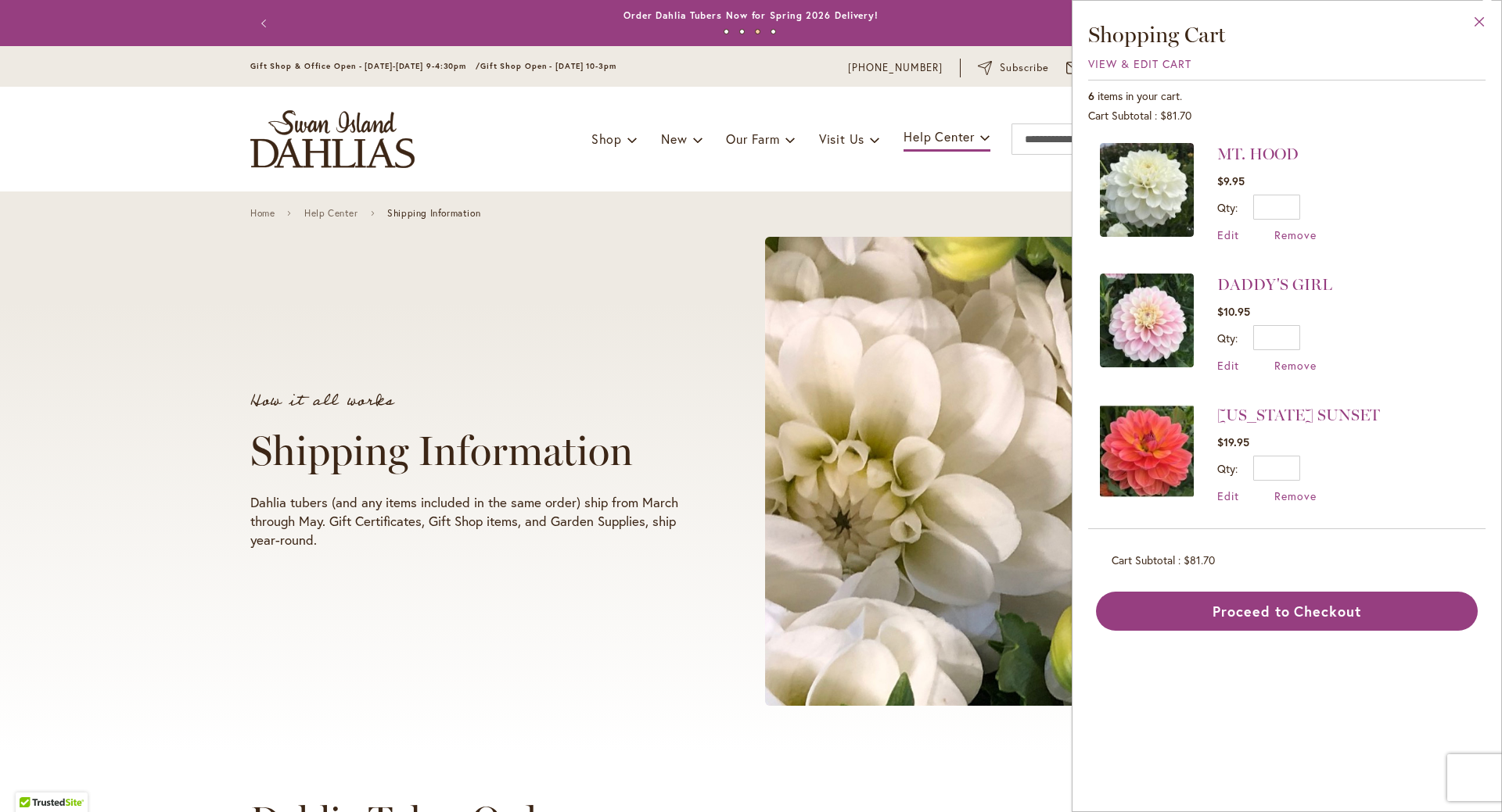
click at [1480, 25] on button "Close" at bounding box center [1479, 25] width 43 height 49
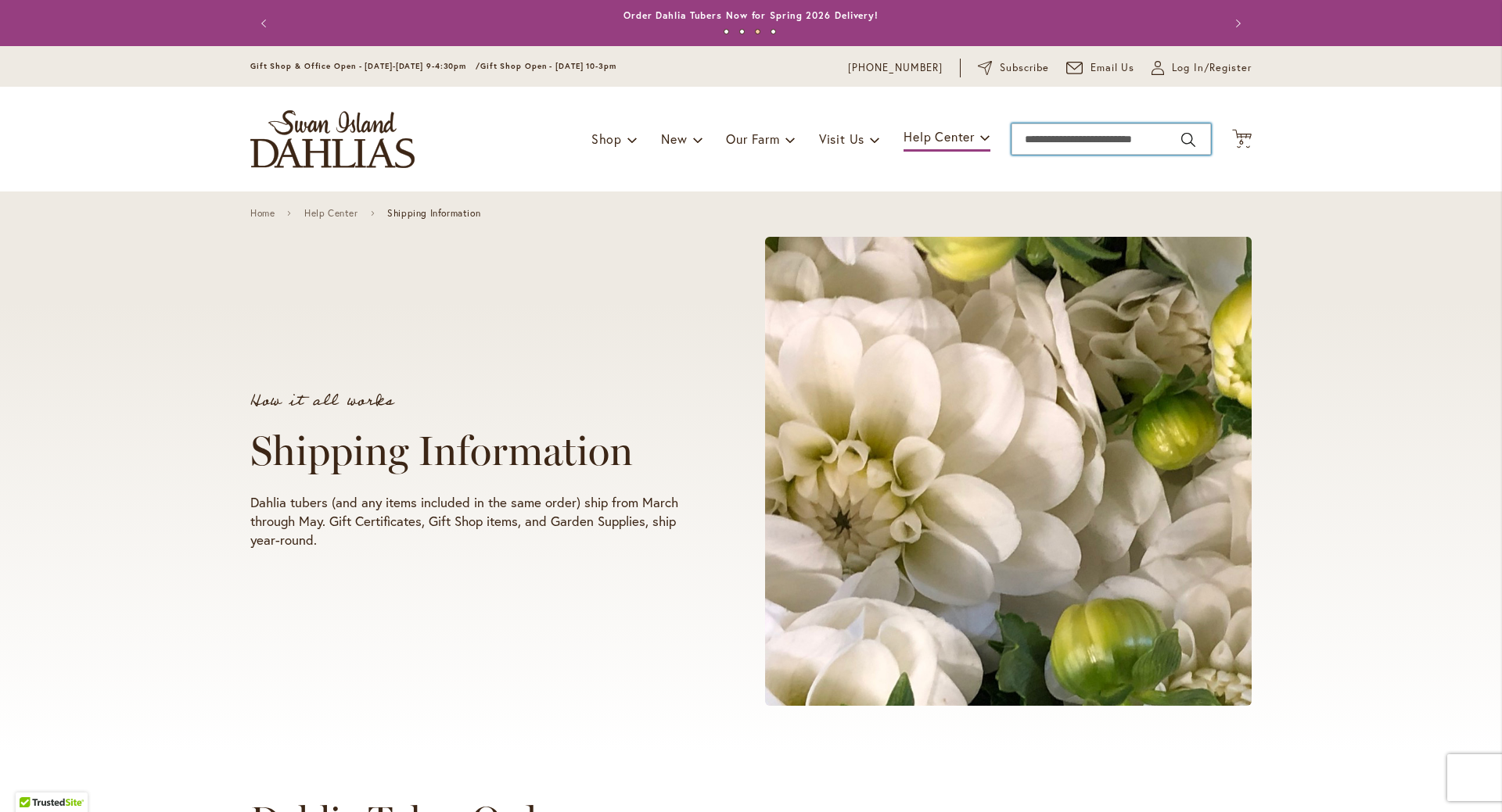
click at [1110, 139] on input "Search" at bounding box center [1111, 139] width 200 height 32
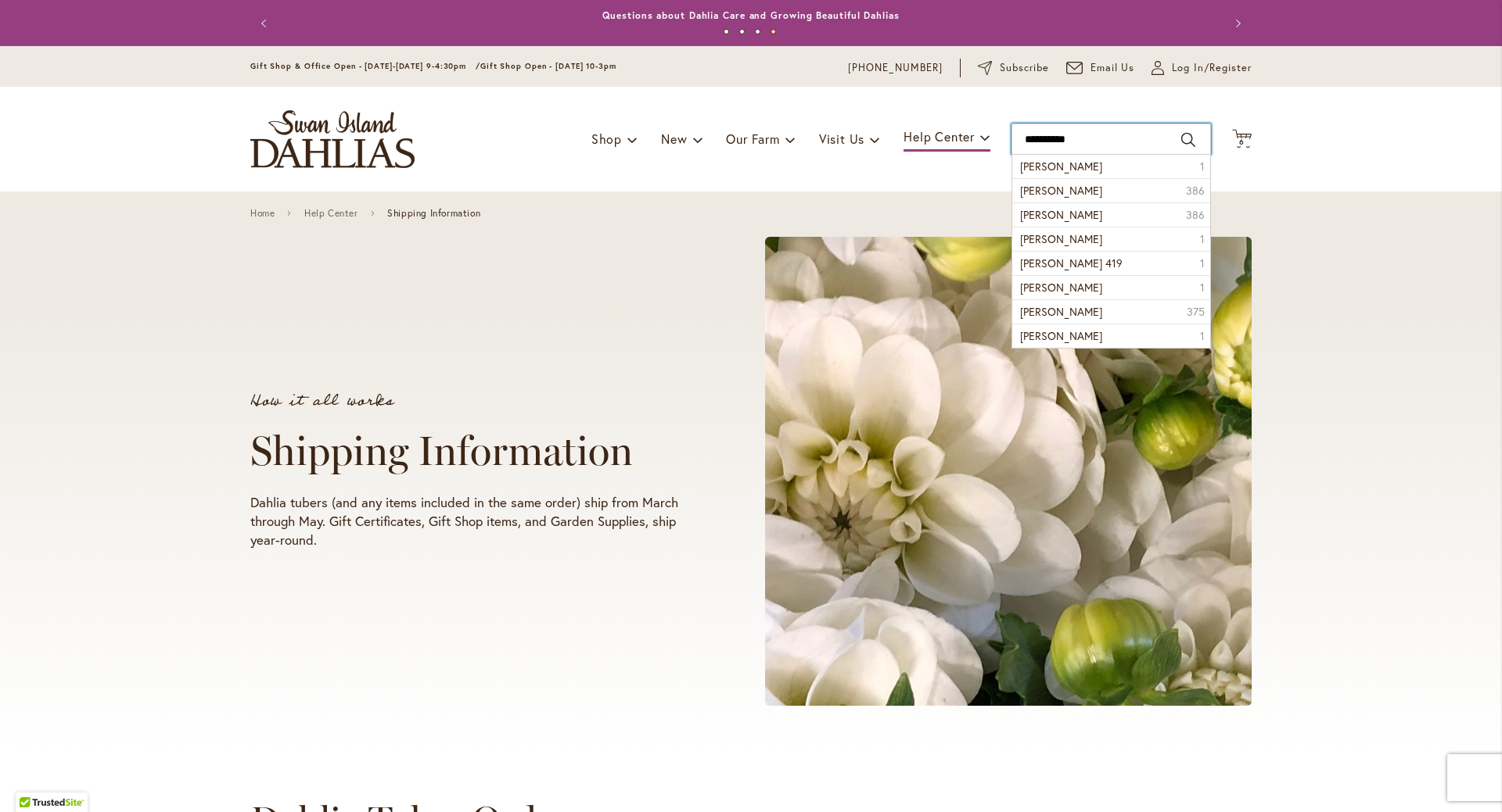
type input "**********"
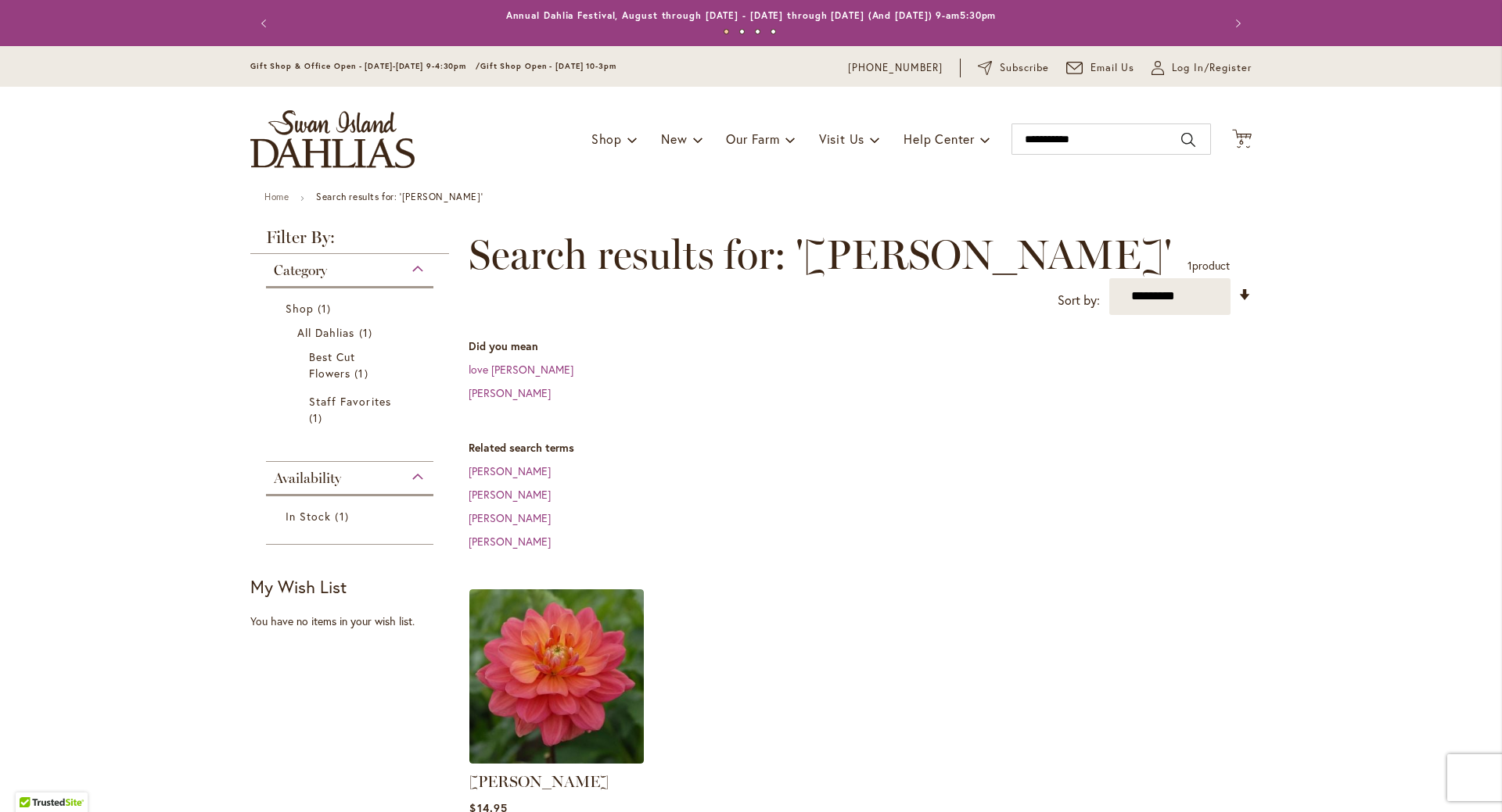
scroll to position [235, 0]
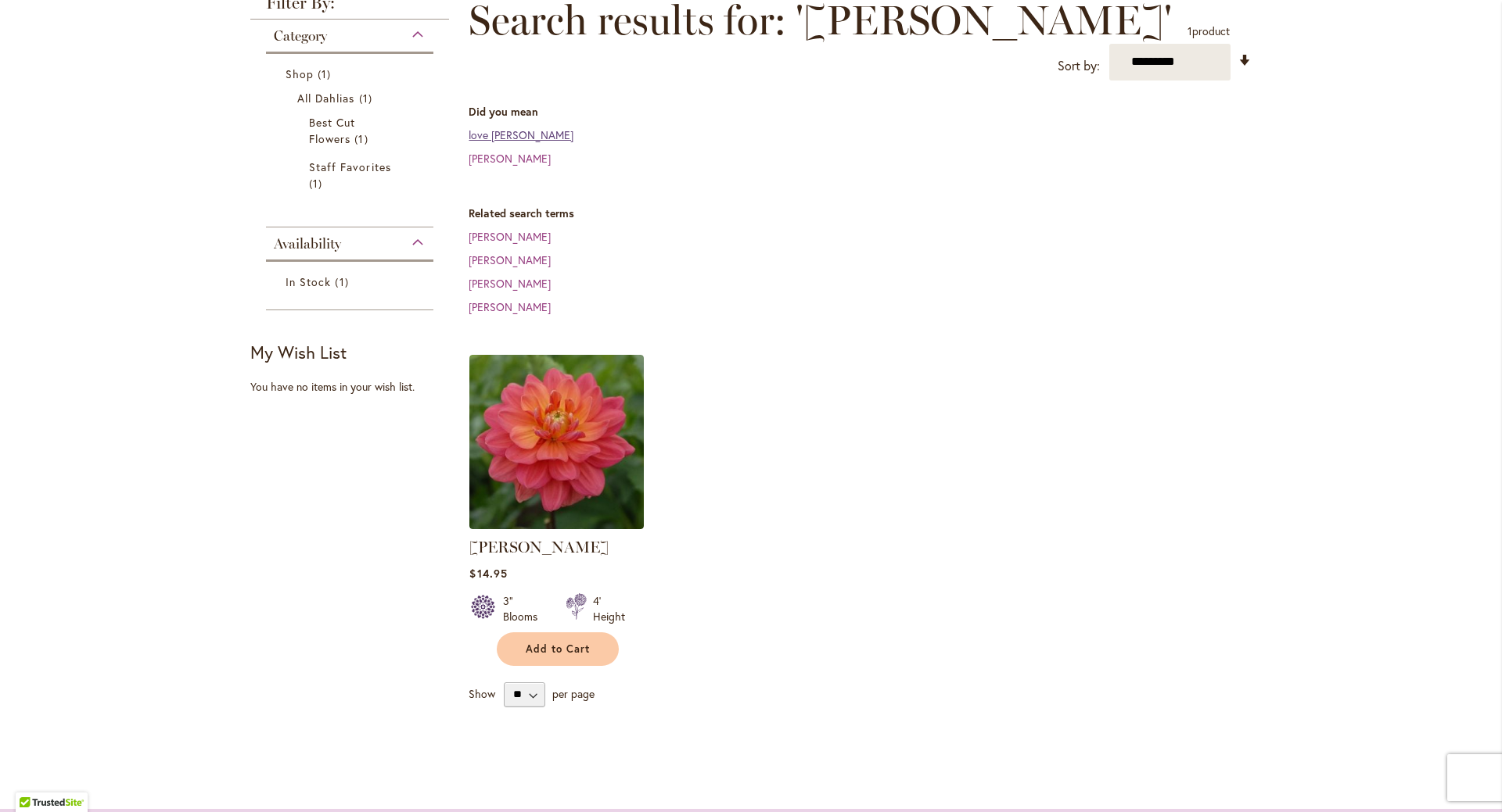
click at [470, 127] on link "love [PERSON_NAME]" at bounding box center [521, 134] width 105 height 15
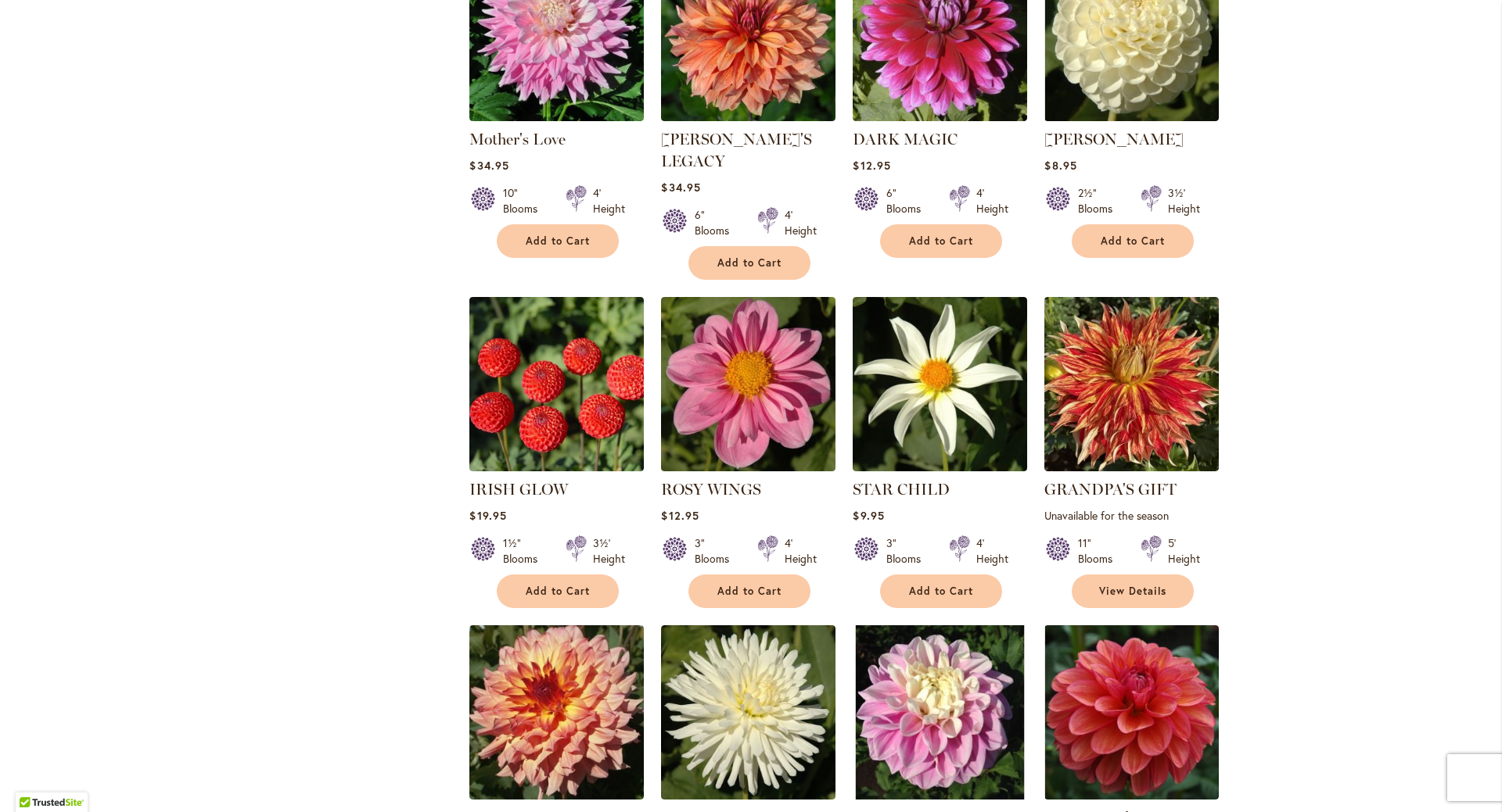
scroll to position [1095, 0]
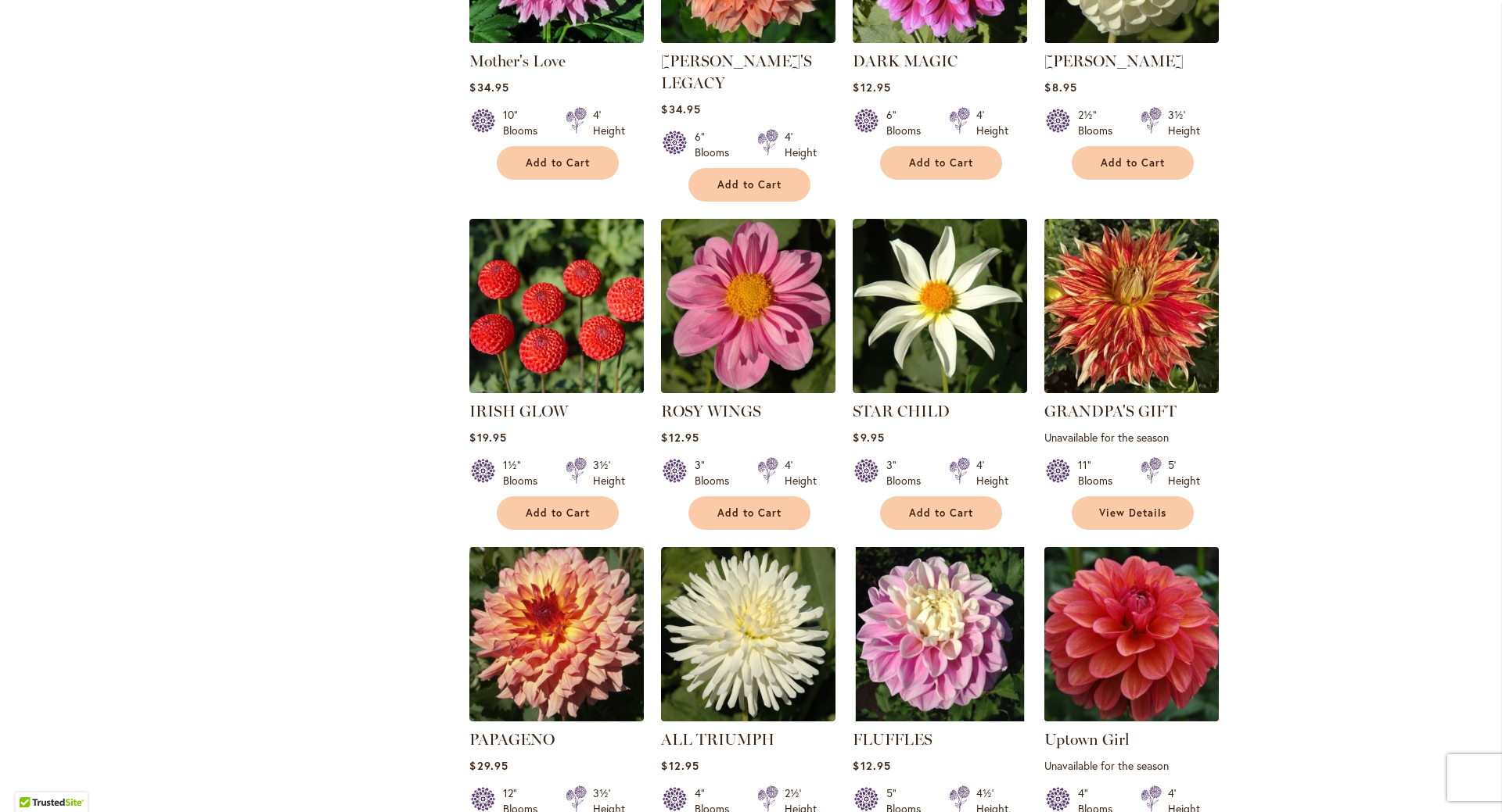
click at [1126, 542] on img at bounding box center [1131, 633] width 183 height 183
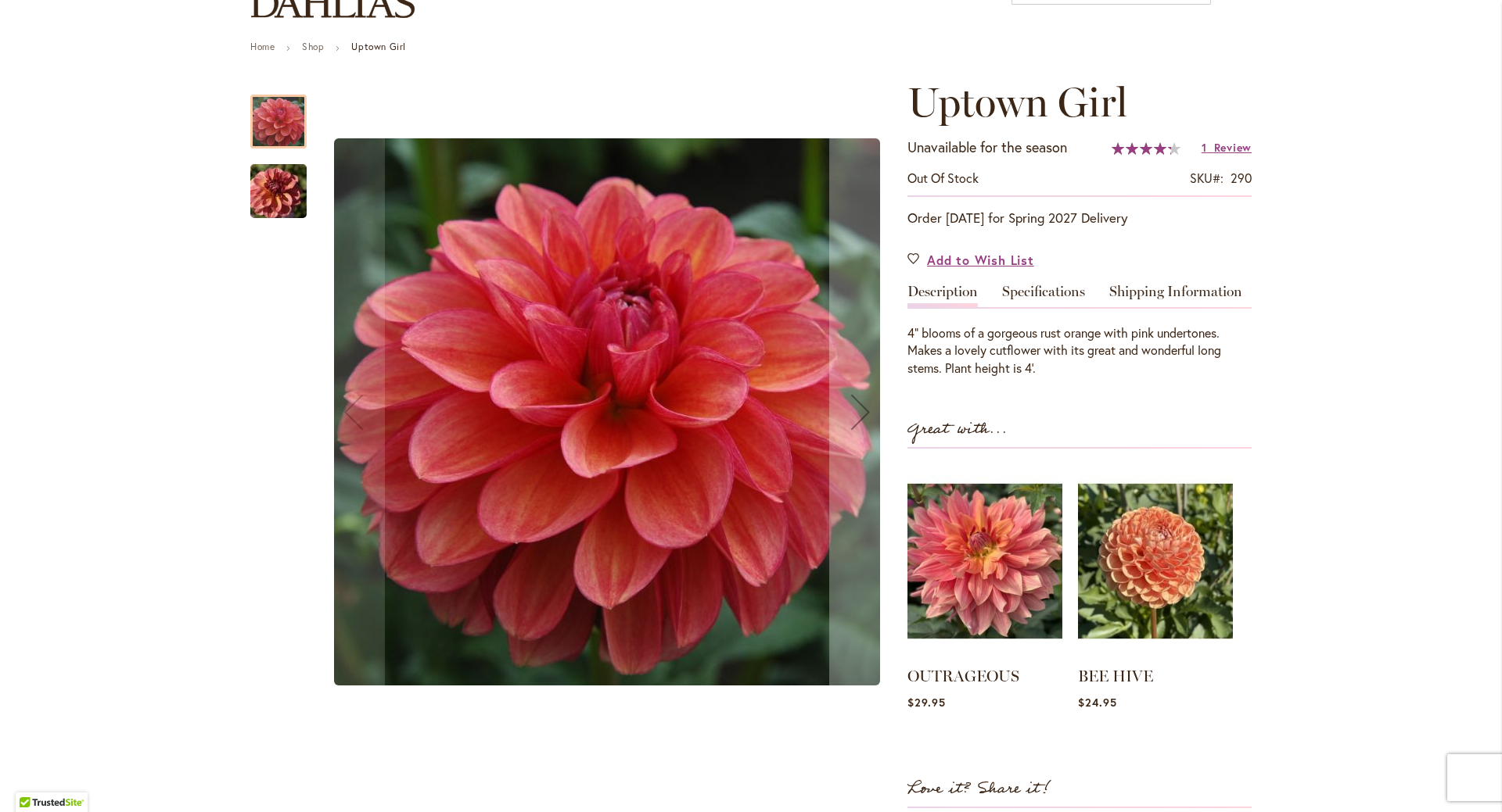
scroll to position [157, 0]
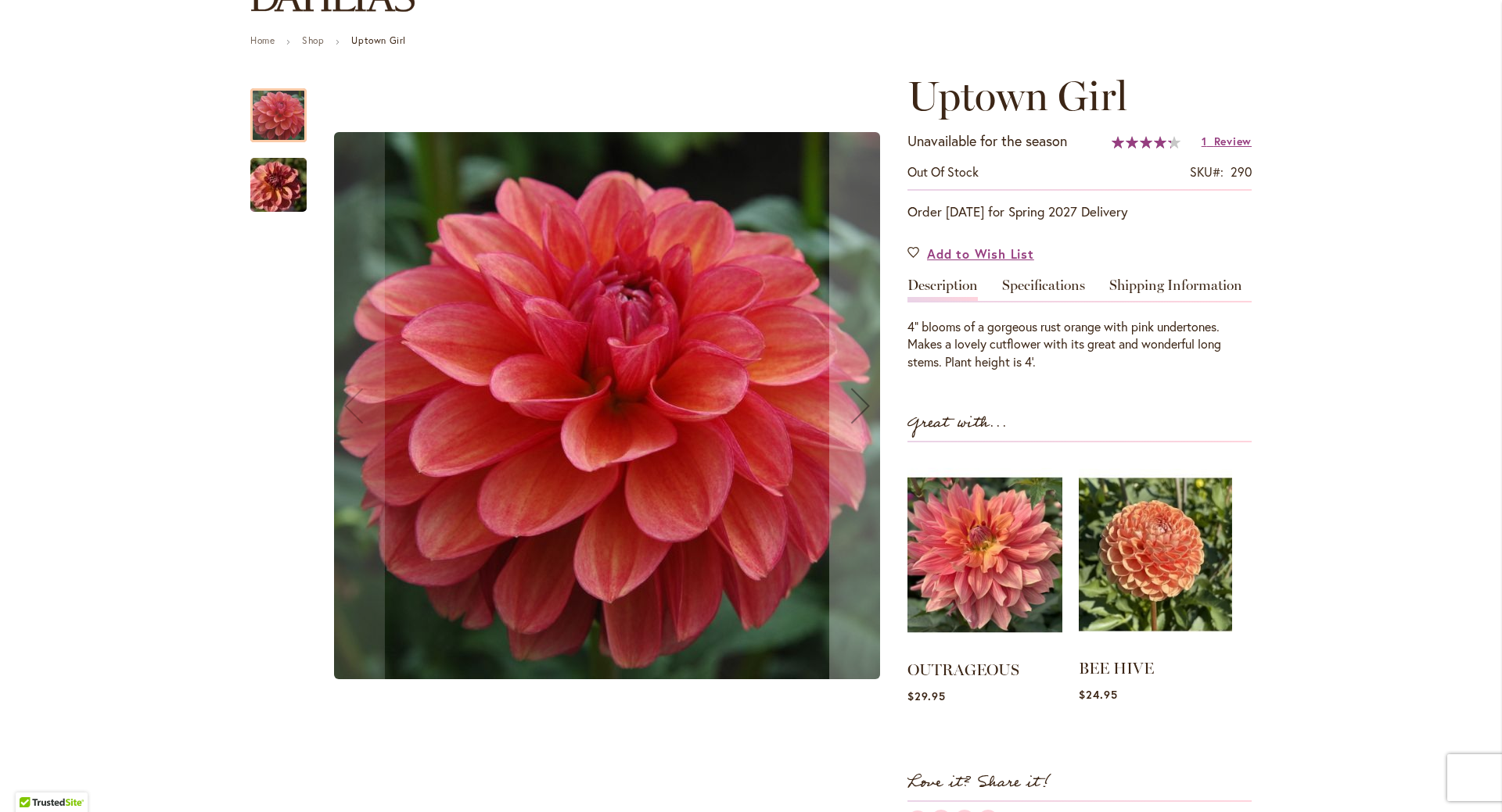
click at [1139, 578] on img at bounding box center [1155, 554] width 153 height 192
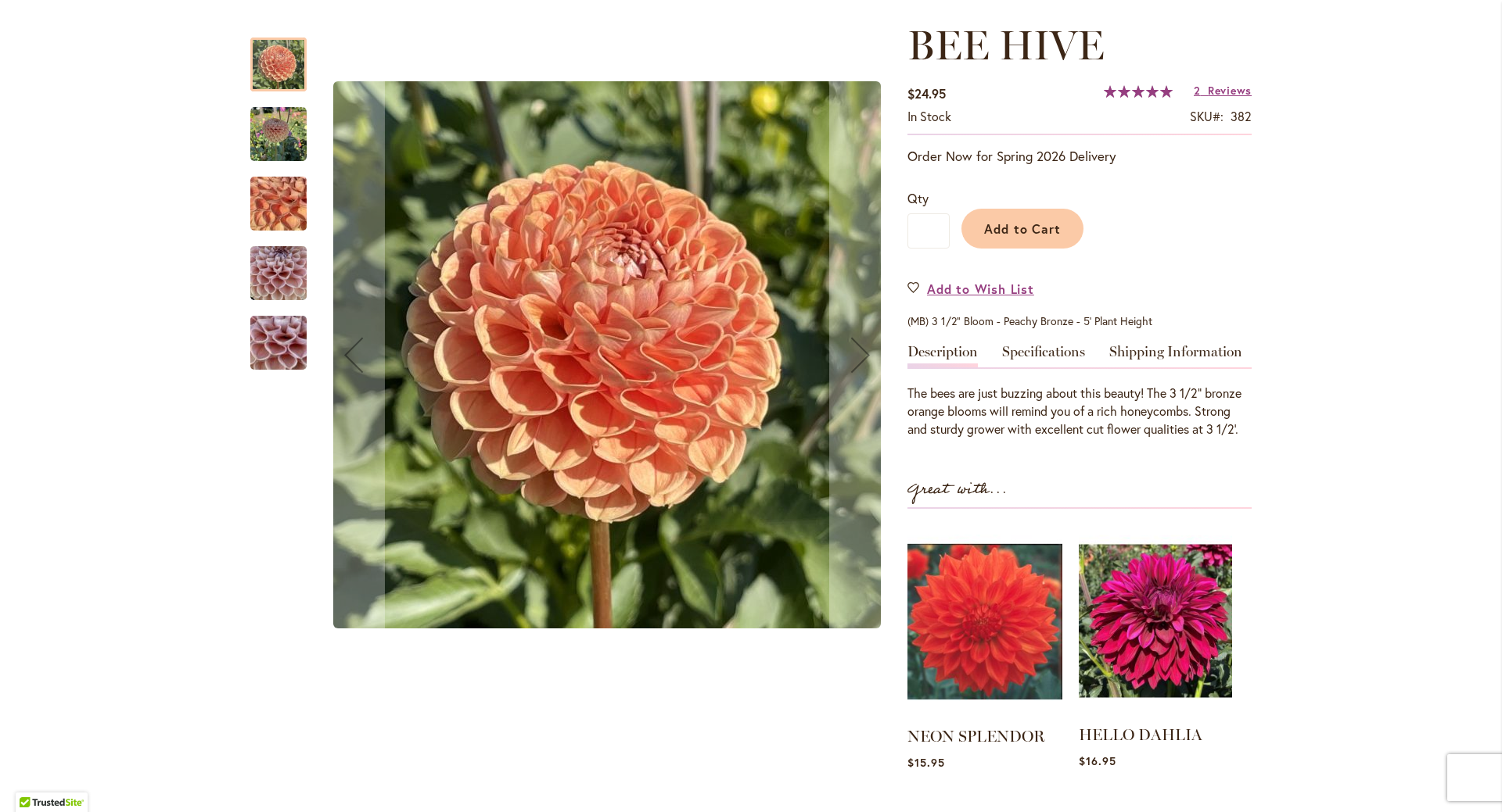
scroll to position [391, 0]
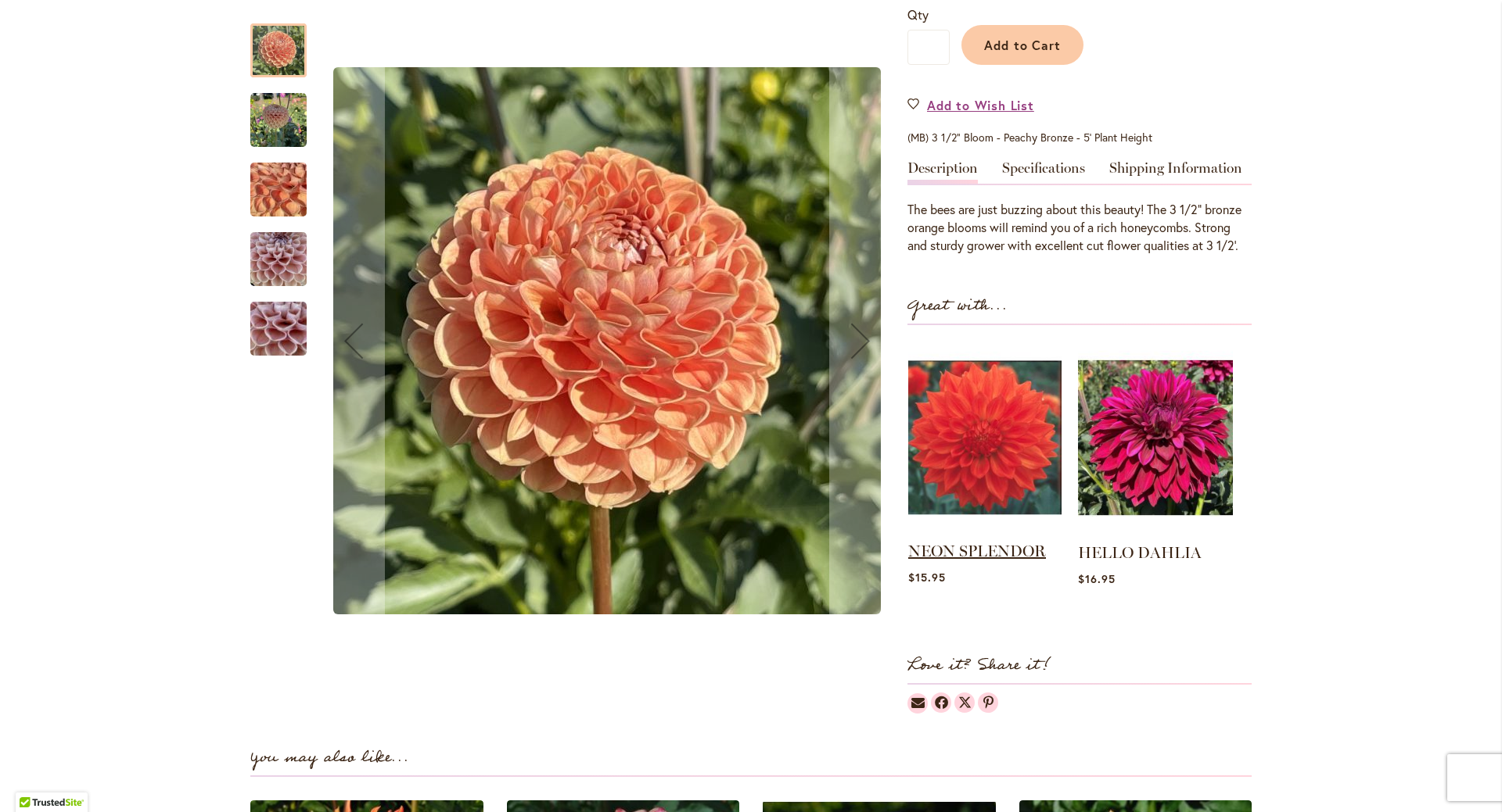
click at [970, 552] on link "NEON SPLENDOR" at bounding box center [976, 551] width 138 height 18
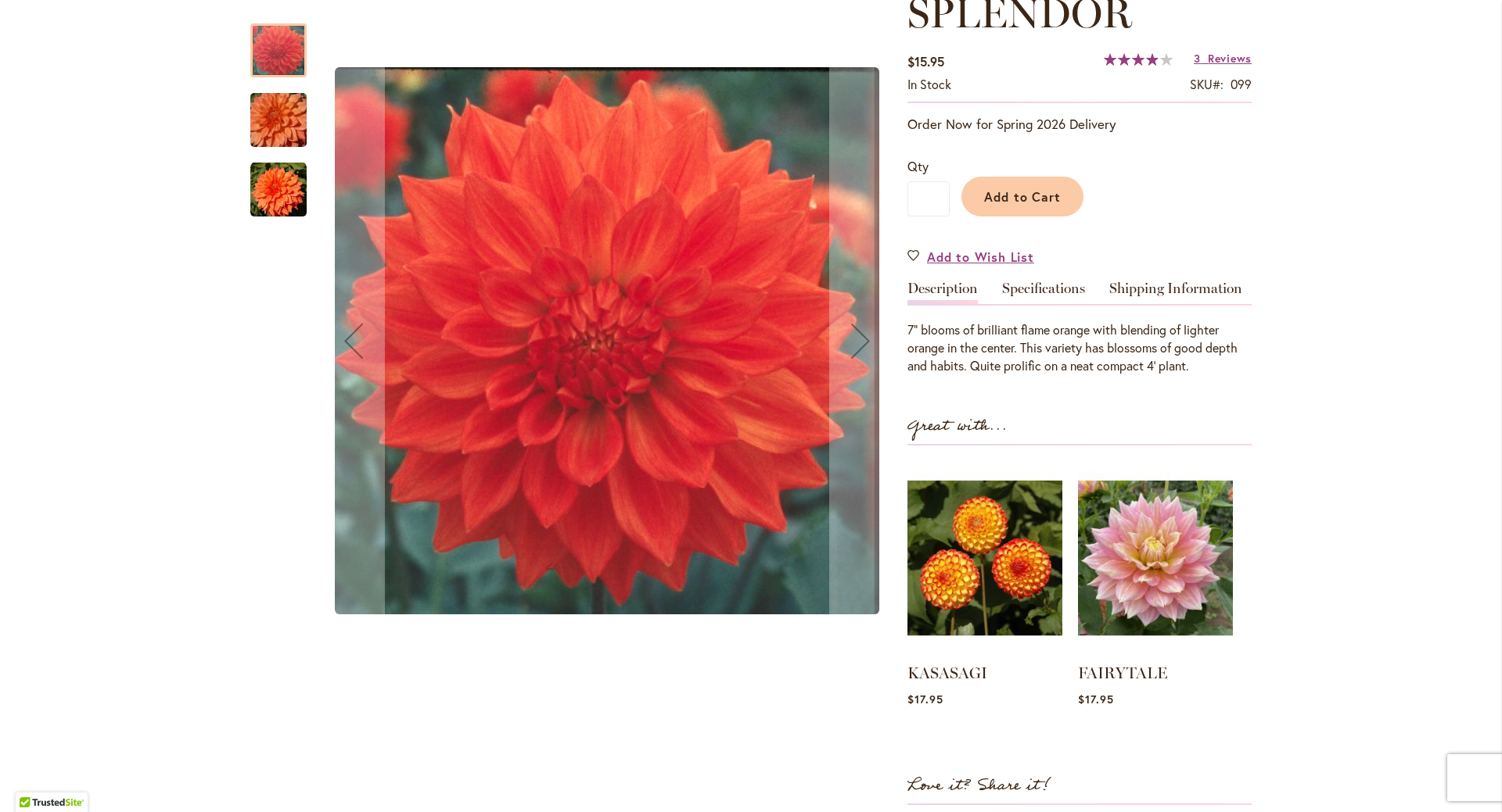
scroll to position [313, 0]
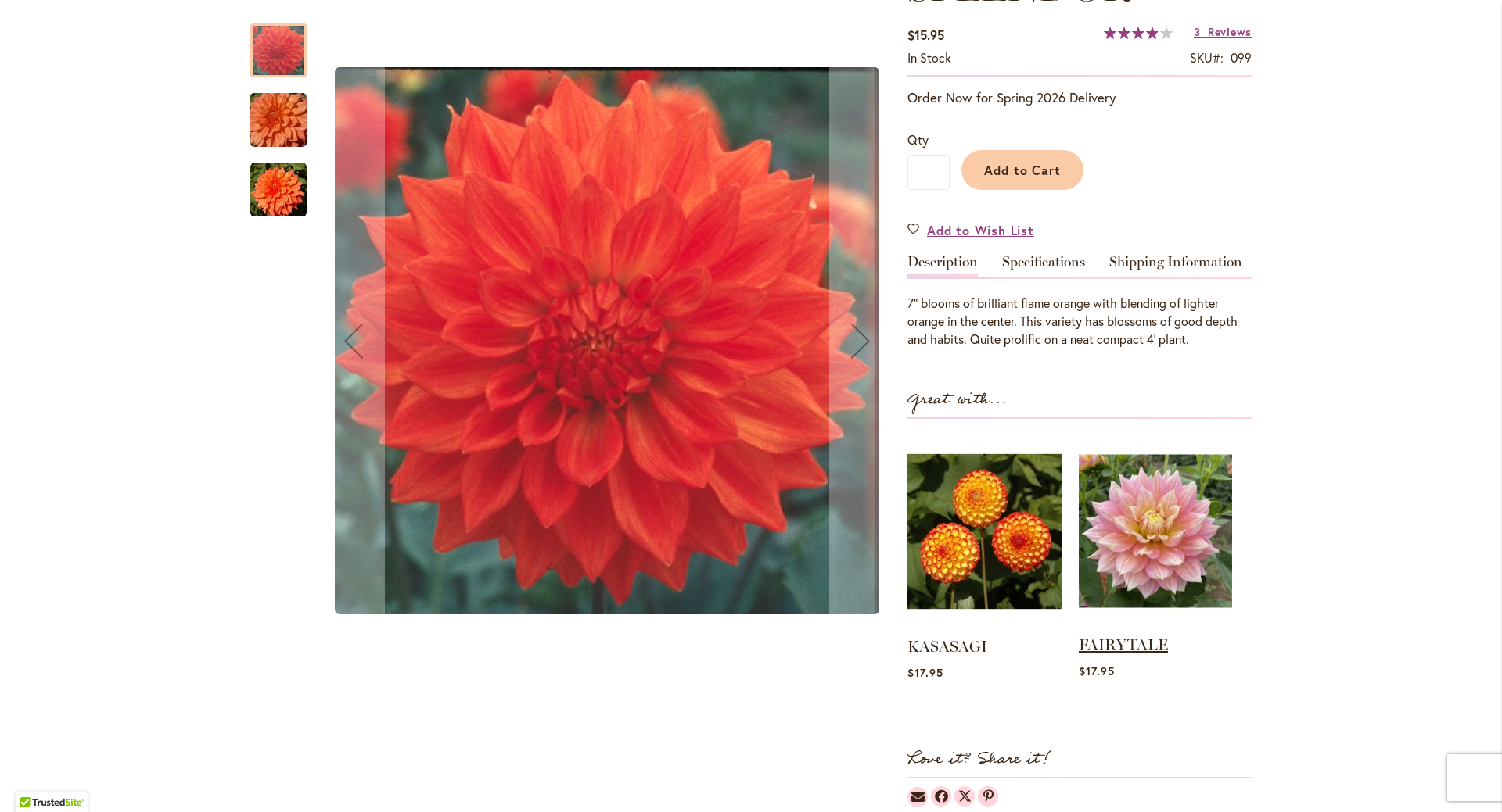
click at [1139, 640] on link "FAIRYTALE" at bounding box center [1123, 645] width 89 height 18
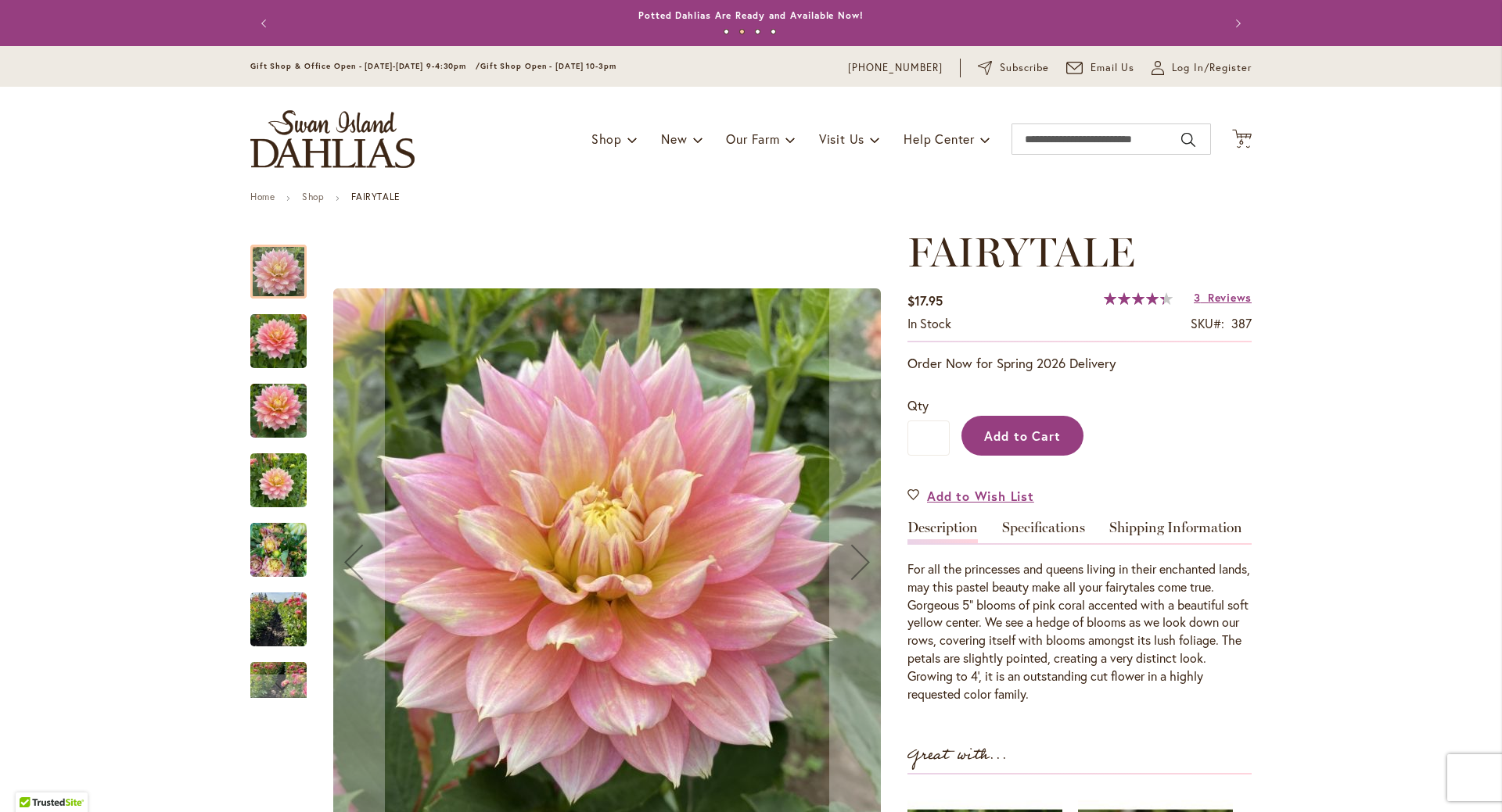
click at [1032, 440] on span "Add to Cart" at bounding box center [1023, 435] width 77 height 17
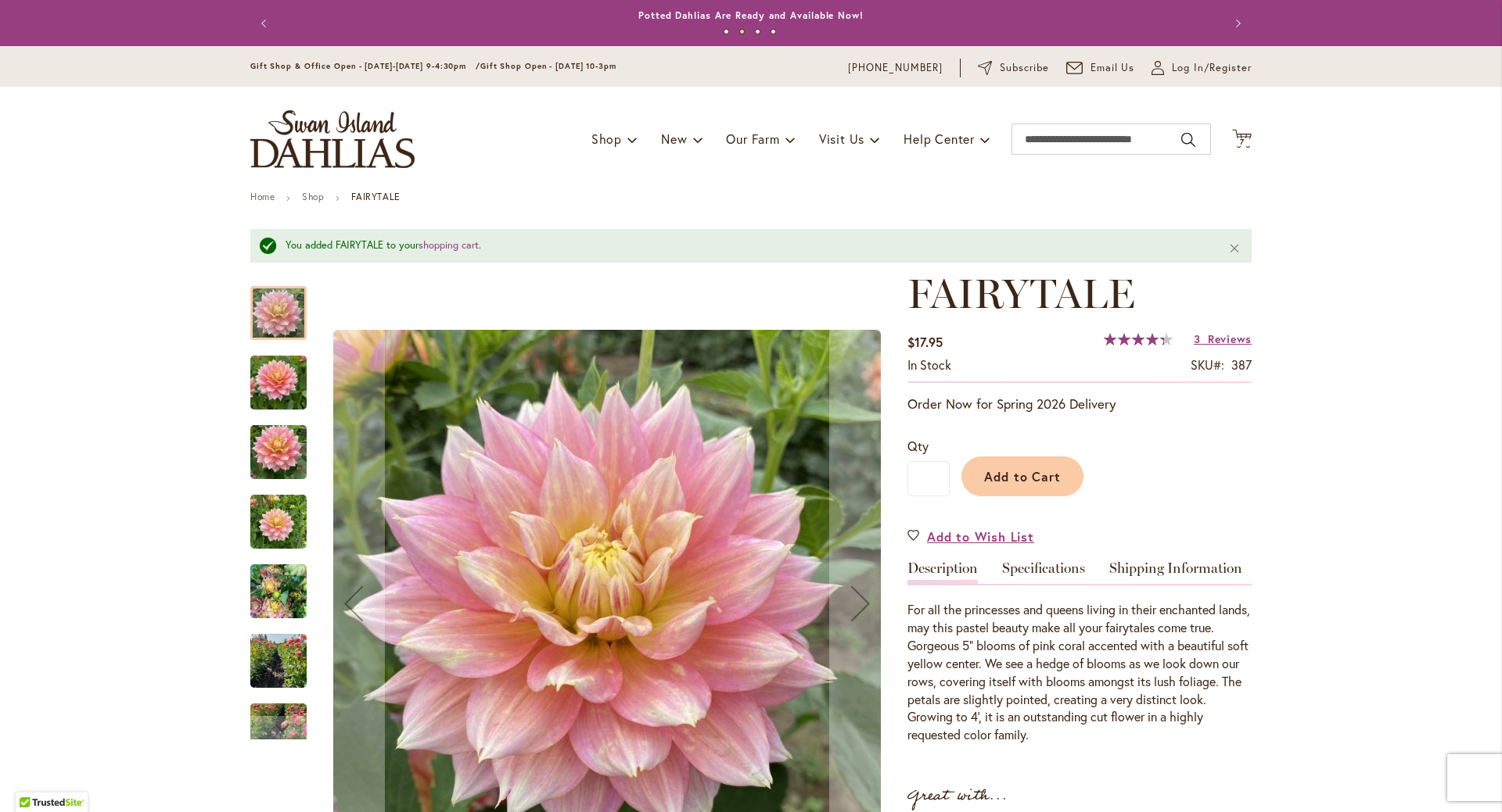
click at [1208, 344] on span "Reviews" at bounding box center [1229, 338] width 44 height 15
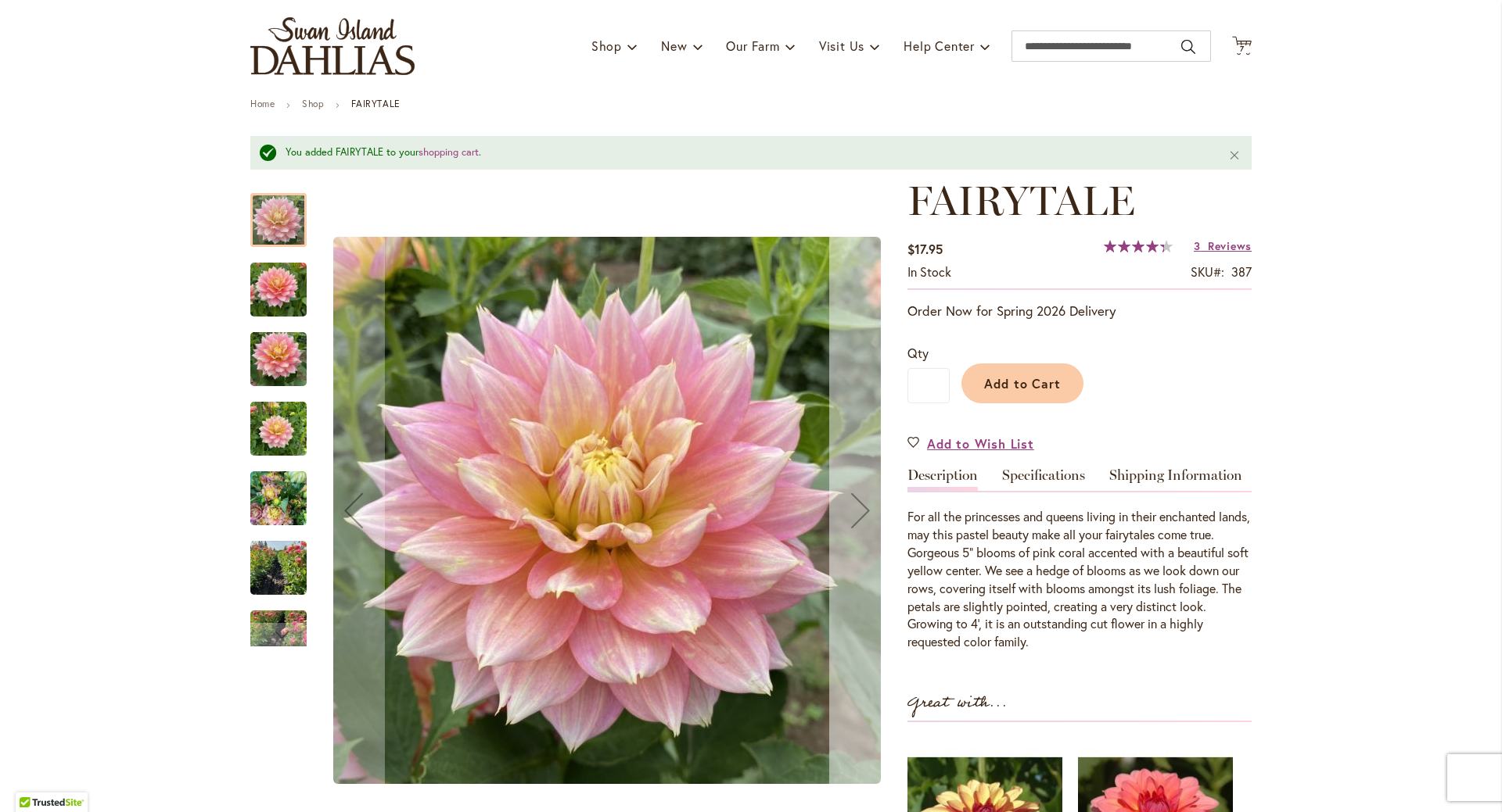
scroll to position [52, 0]
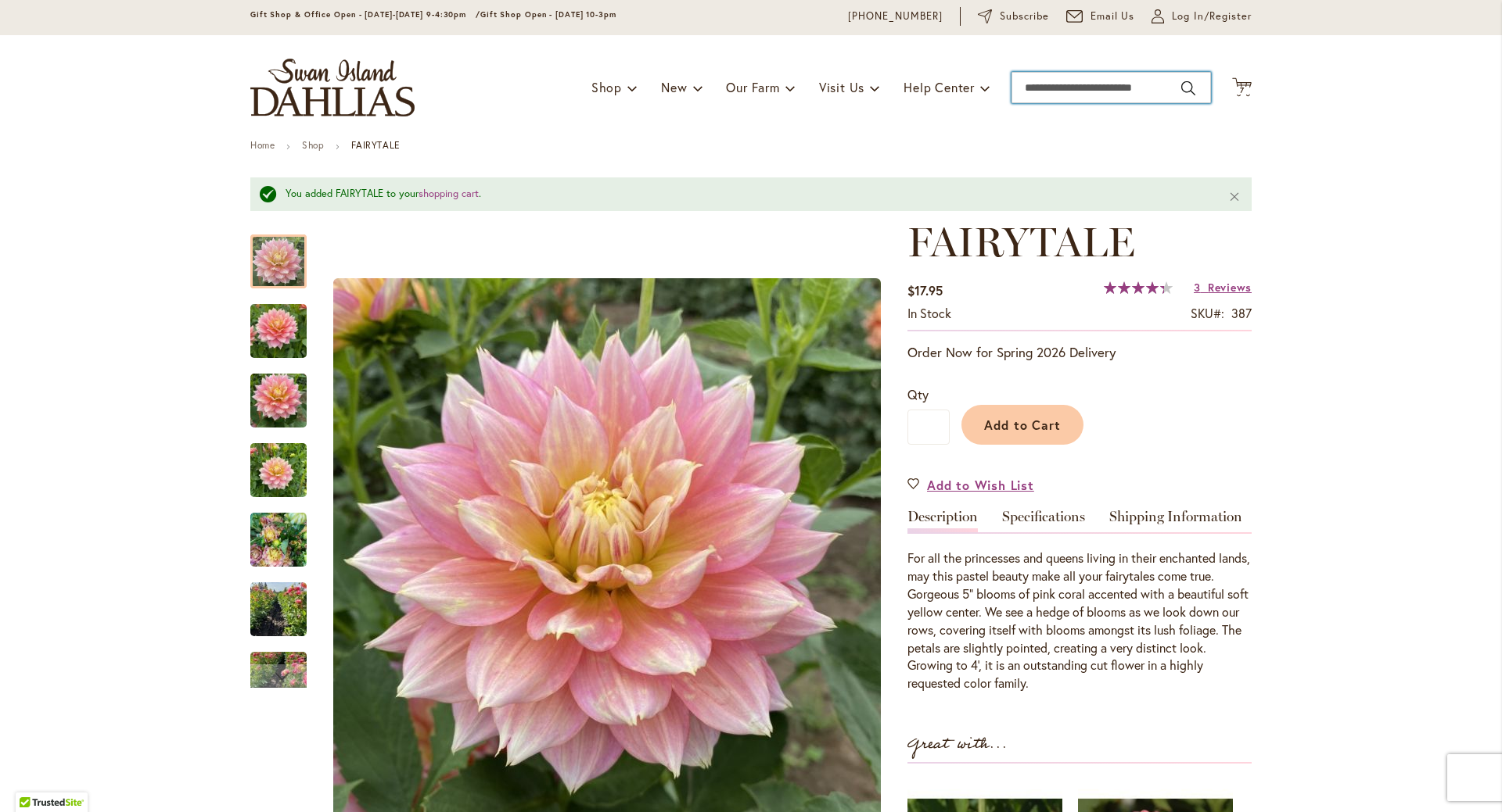
click at [1017, 91] on input "Search" at bounding box center [1111, 88] width 200 height 32
type input "**********"
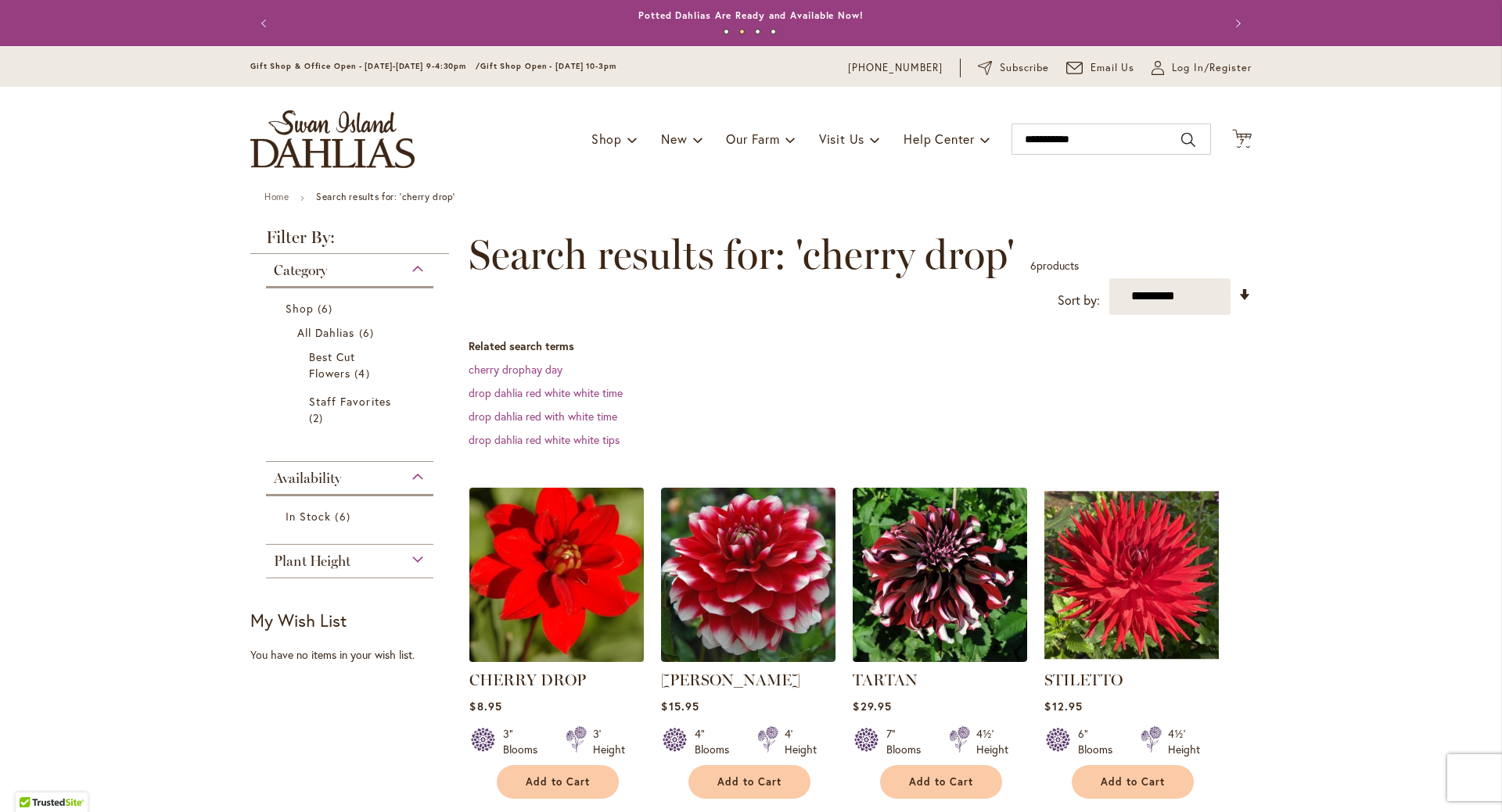
click at [535, 629] on img at bounding box center [556, 575] width 183 height 183
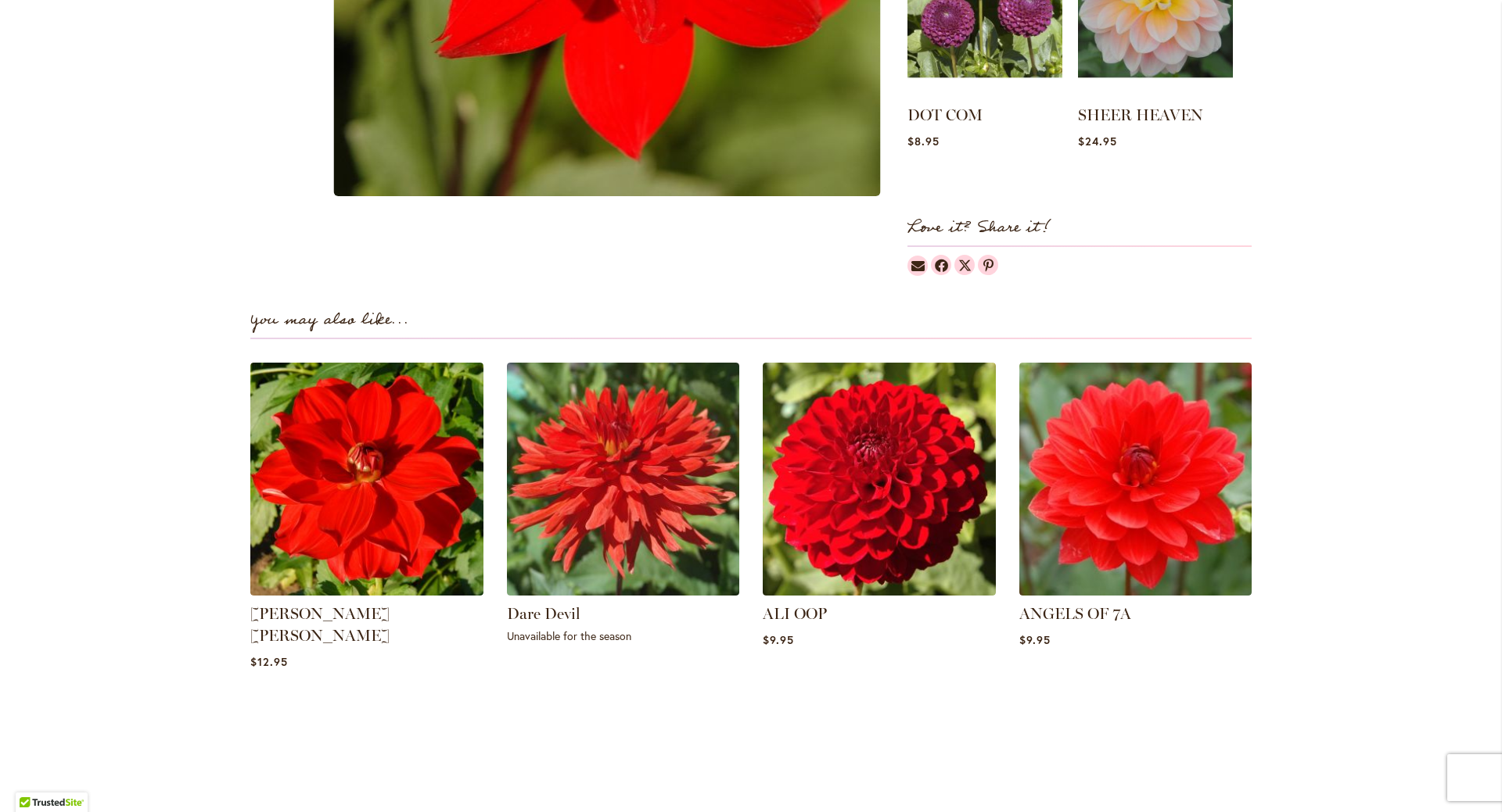
scroll to position [782, 0]
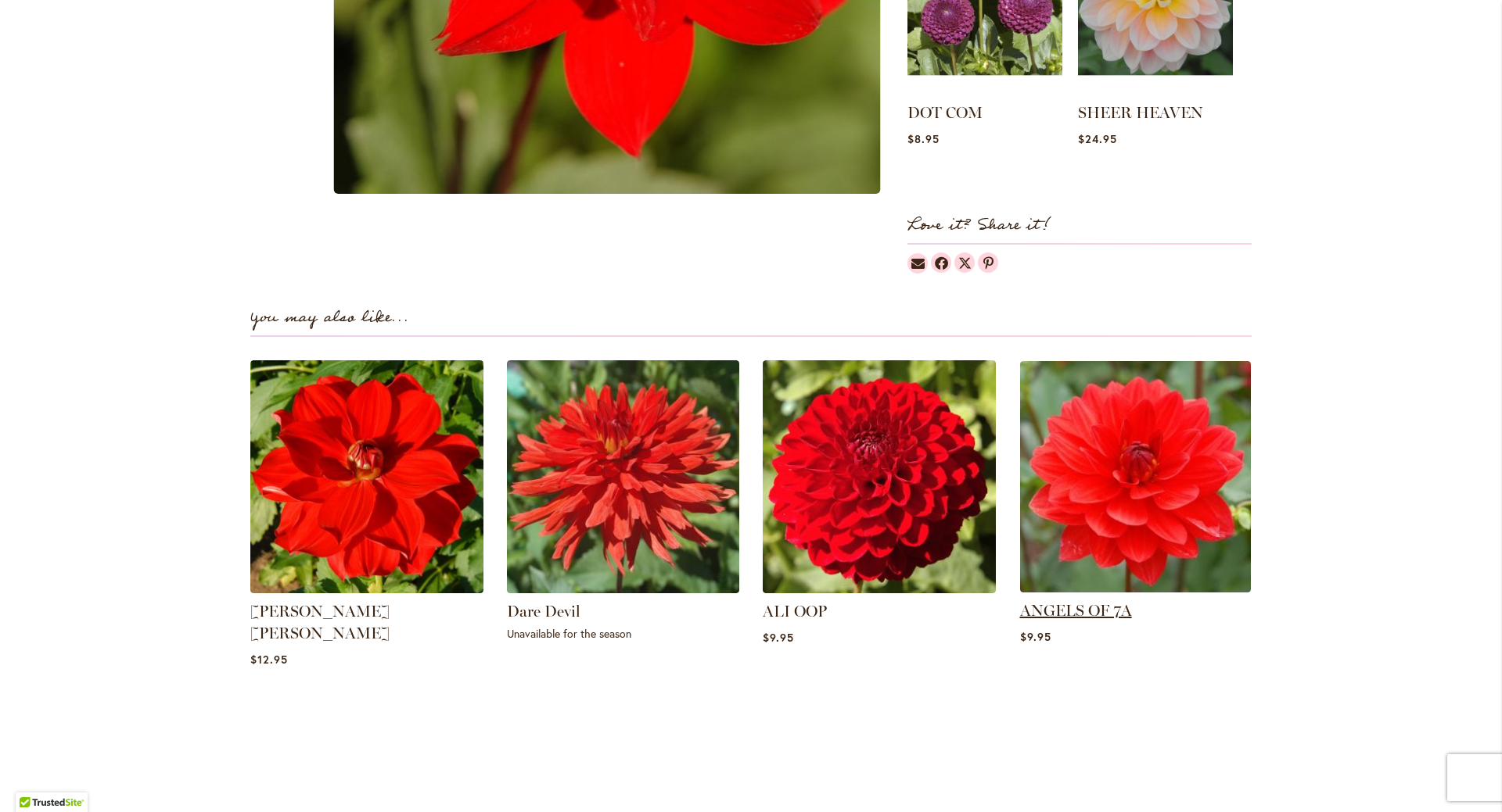
click at [1029, 608] on link "ANGELS OF 7A" at bounding box center [1076, 610] width 112 height 18
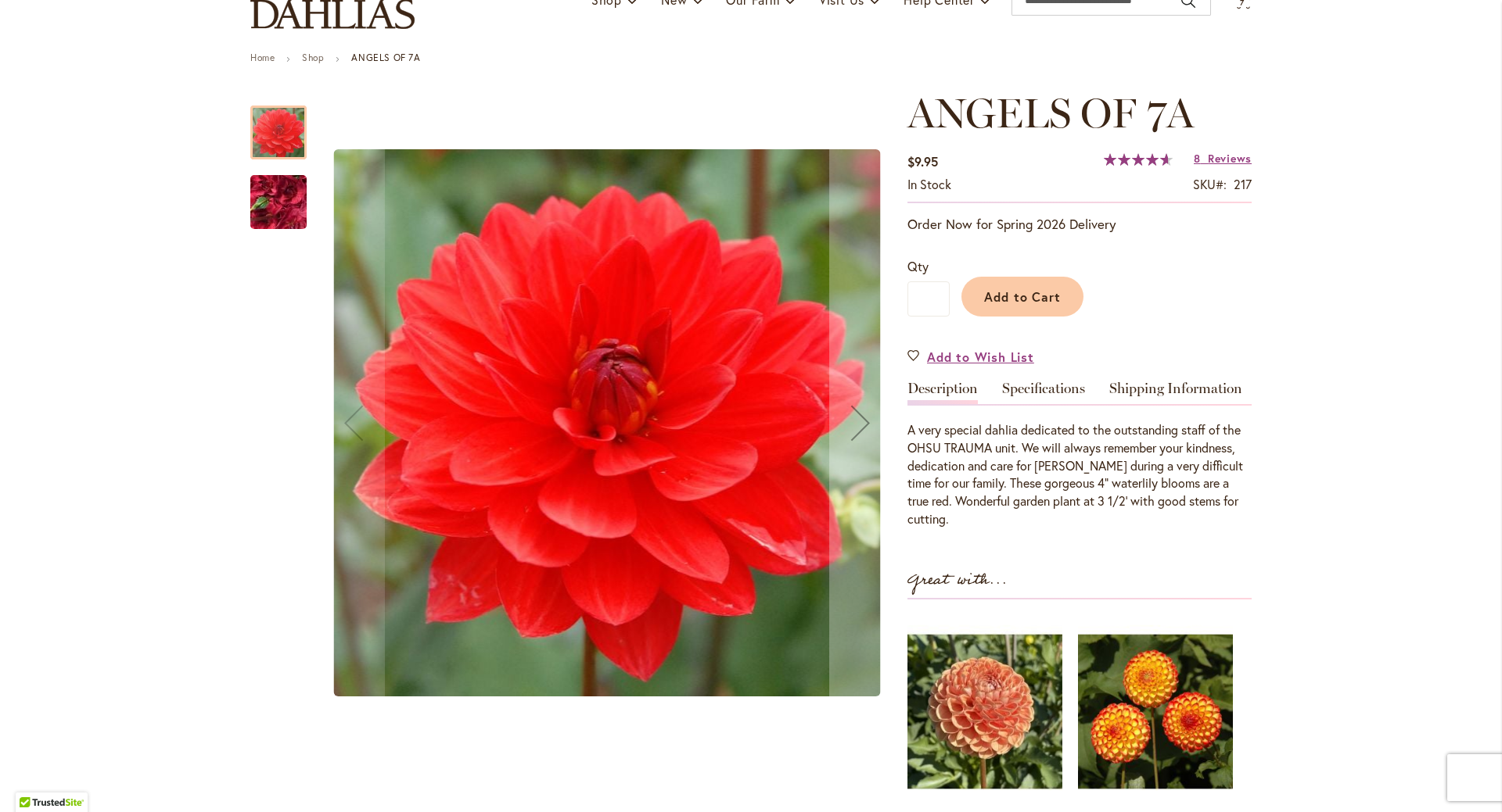
scroll to position [235, 0]
